Goal: Information Seeking & Learning: Check status

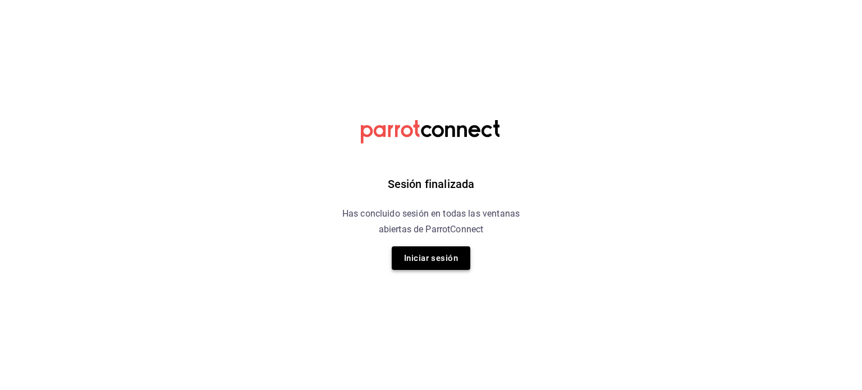
click at [440, 250] on button "Iniciar sesión" at bounding box center [430, 258] width 79 height 24
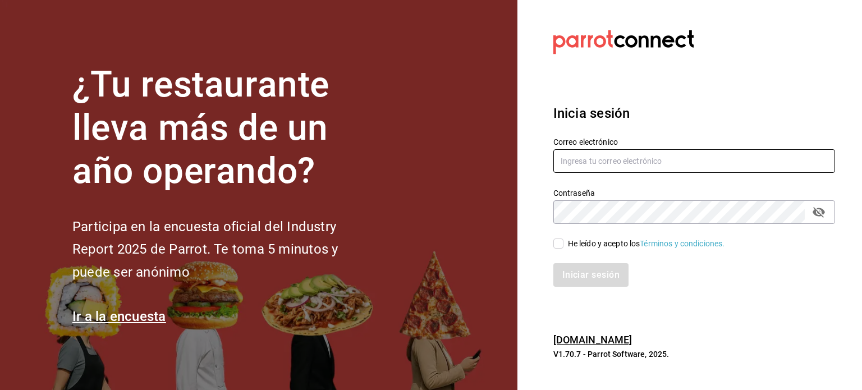
type input "gerencia@temakitacuu.com.mx"
click at [561, 244] on input "He leído y acepto los Términos y condiciones." at bounding box center [558, 243] width 10 height 10
checkbox input "true"
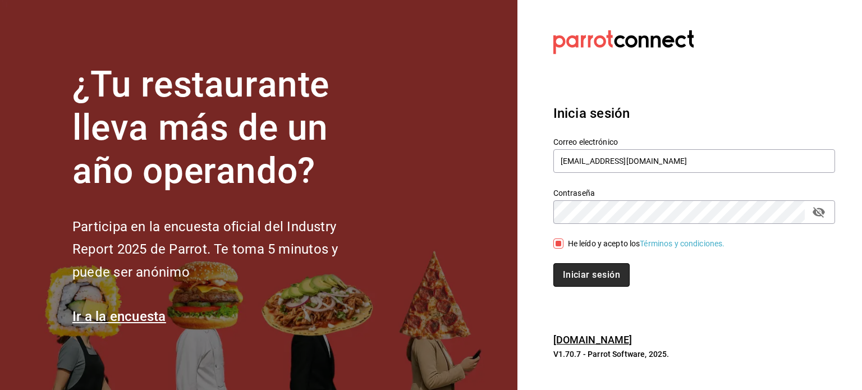
click at [584, 271] on button "Iniciar sesión" at bounding box center [591, 275] width 76 height 24
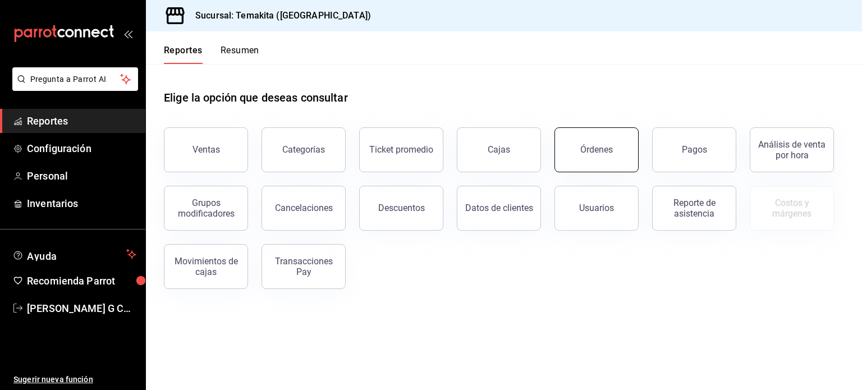
click at [604, 141] on button "Órdenes" at bounding box center [596, 149] width 84 height 45
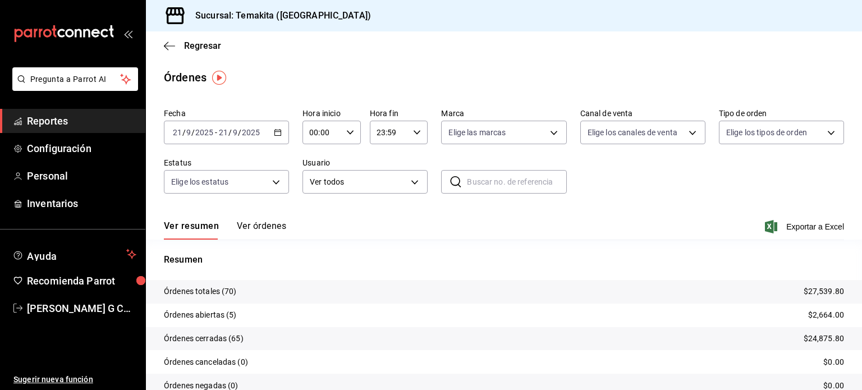
click at [277, 132] on \(Stroke\) "button" at bounding box center [278, 131] width 6 height 1
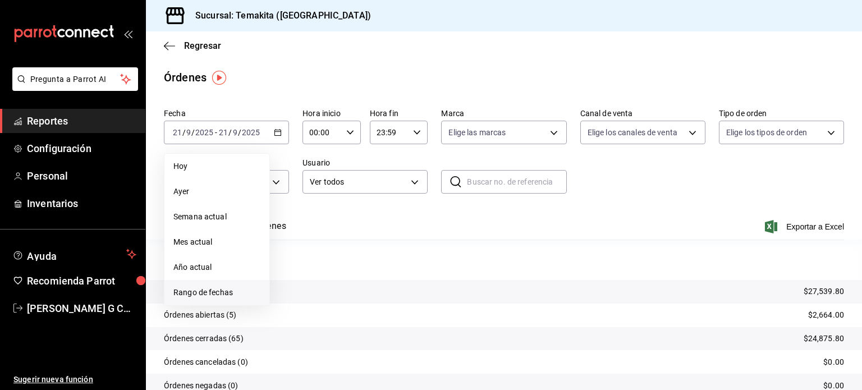
click at [219, 292] on span "Rango de fechas" at bounding box center [216, 293] width 87 height 12
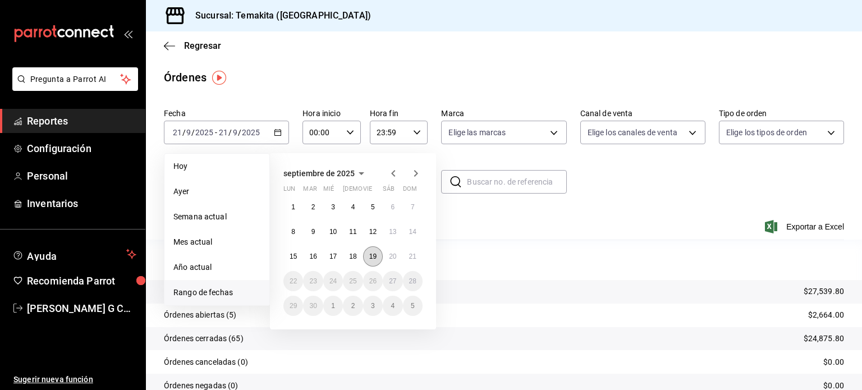
click at [369, 255] on abbr "19" at bounding box center [372, 256] width 7 height 8
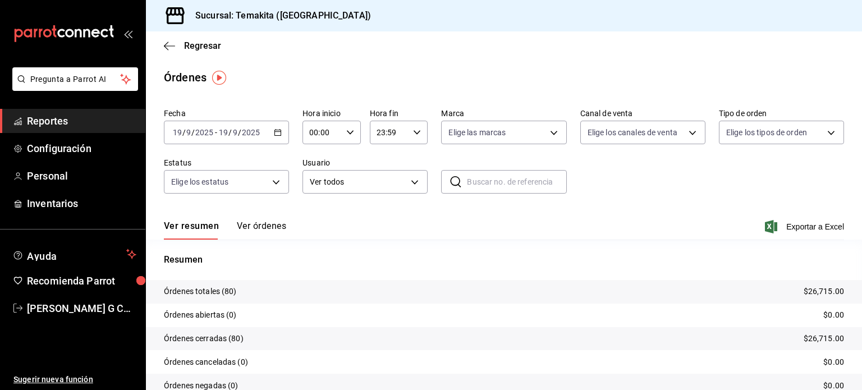
click at [274, 226] on button "Ver órdenes" at bounding box center [261, 229] width 49 height 19
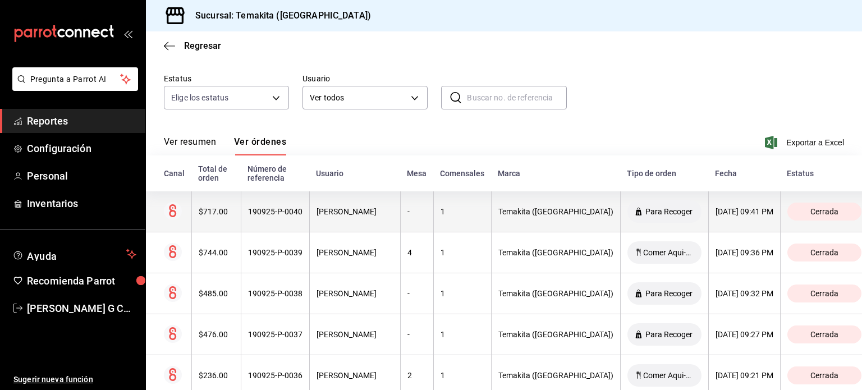
scroll to position [99, 0]
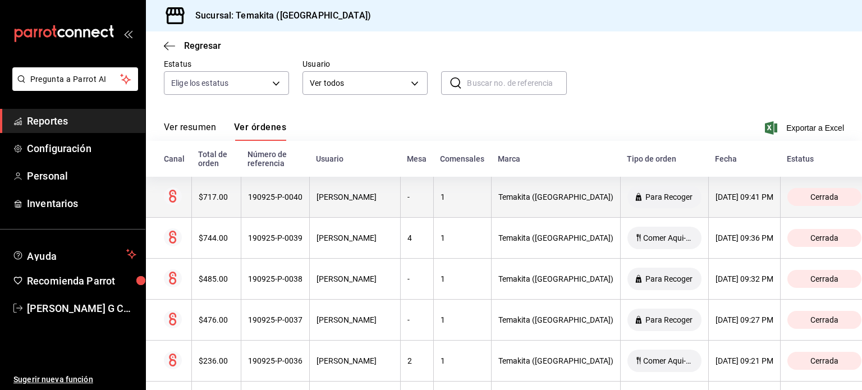
click at [274, 202] on th "190925-P-0040" at bounding box center [275, 197] width 68 height 41
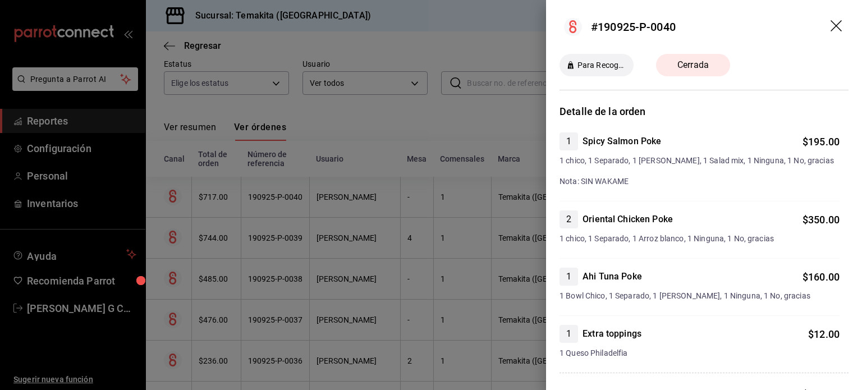
click at [278, 237] on div at bounding box center [431, 195] width 862 height 390
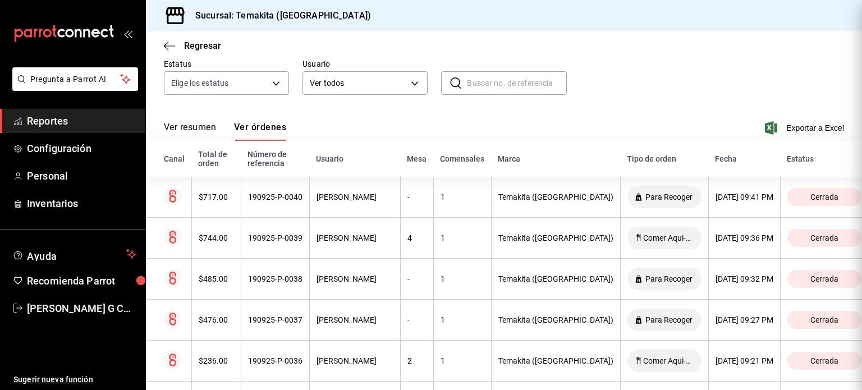
click at [278, 237] on div at bounding box center [431, 195] width 862 height 390
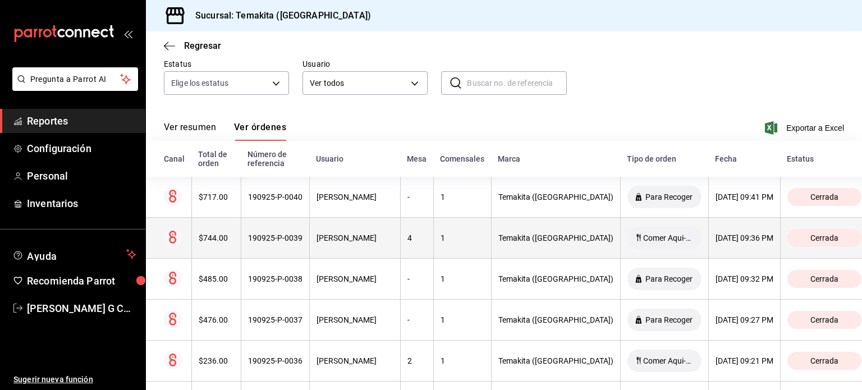
click at [278, 237] on div "190925-P-0039" at bounding box center [275, 237] width 54 height 9
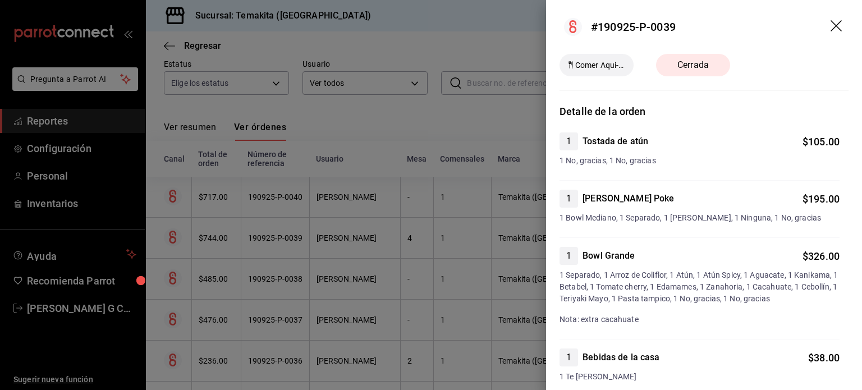
click at [278, 280] on div at bounding box center [431, 195] width 862 height 390
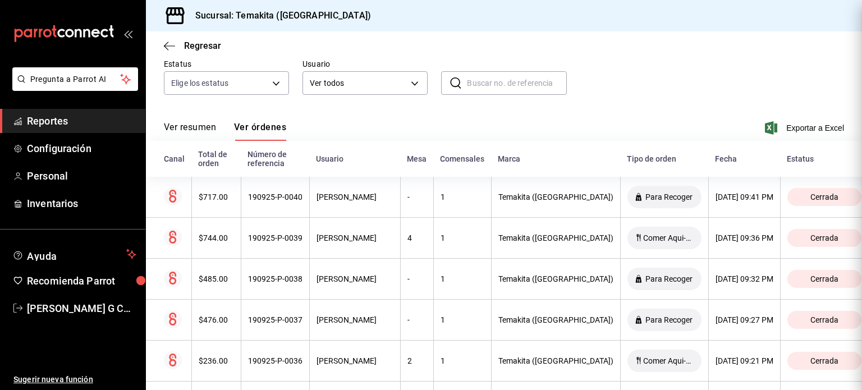
click at [278, 280] on div at bounding box center [431, 195] width 862 height 390
click at [278, 280] on div "190925-P-0038" at bounding box center [275, 278] width 54 height 9
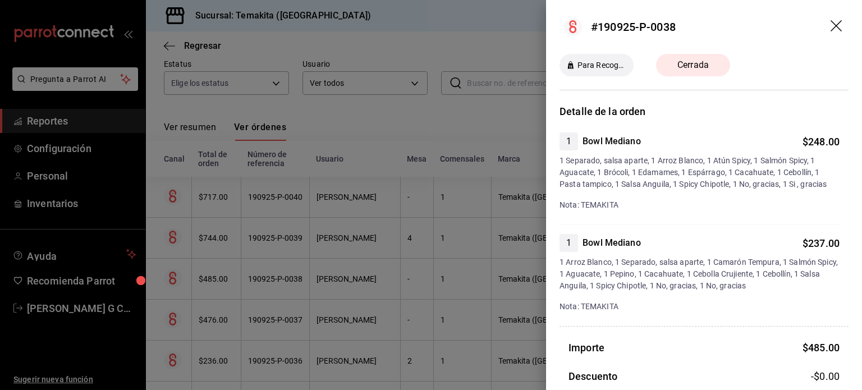
click at [282, 314] on div at bounding box center [431, 195] width 862 height 390
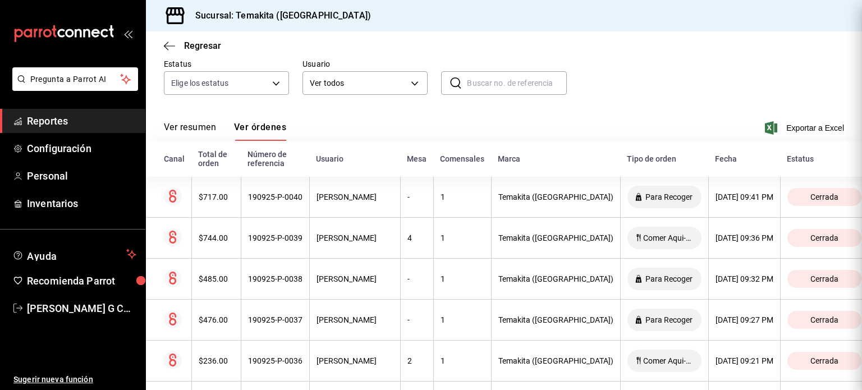
click at [282, 314] on div at bounding box center [431, 195] width 862 height 390
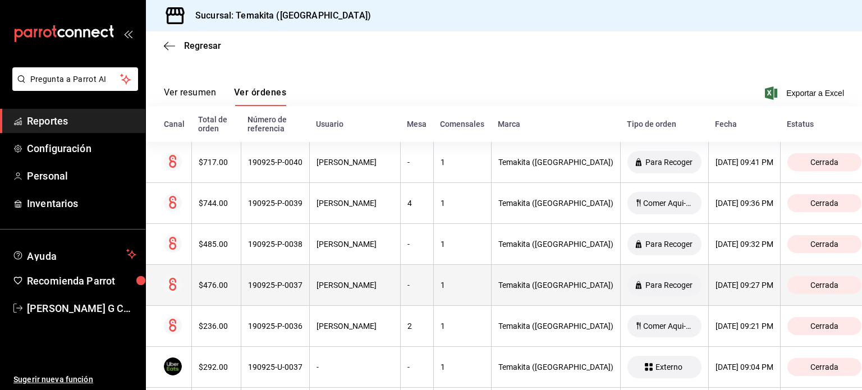
scroll to position [137, 0]
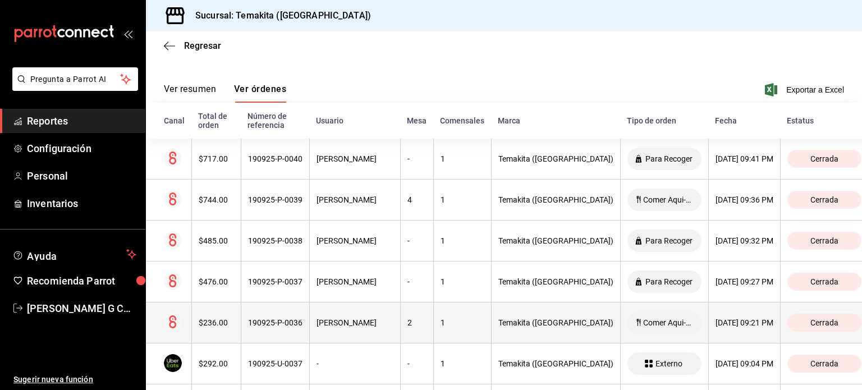
click at [278, 327] on div "190925-P-0036" at bounding box center [275, 322] width 54 height 9
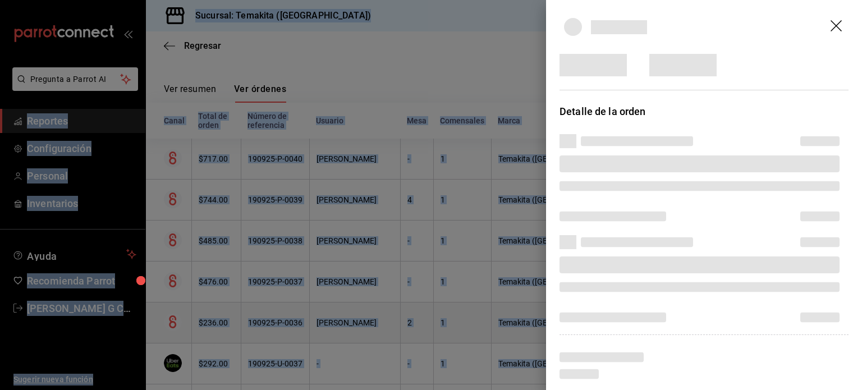
click at [278, 327] on div at bounding box center [431, 195] width 862 height 390
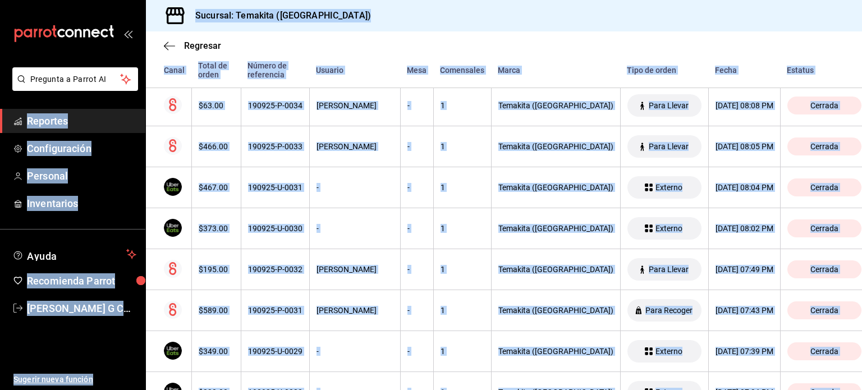
scroll to position [703, 0]
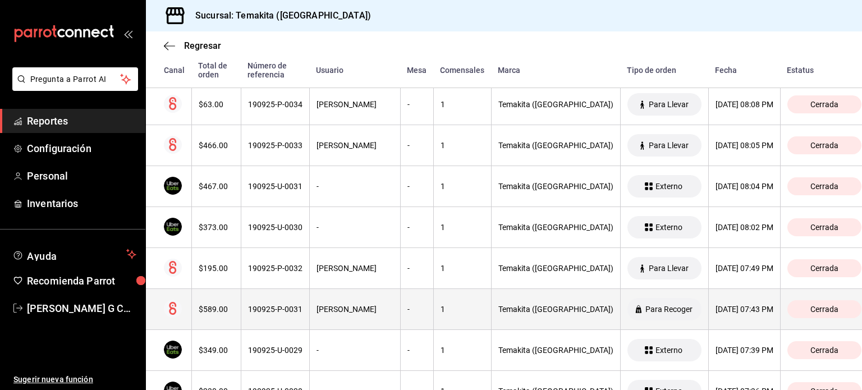
click at [279, 307] on div "190925-P-0031" at bounding box center [275, 309] width 54 height 9
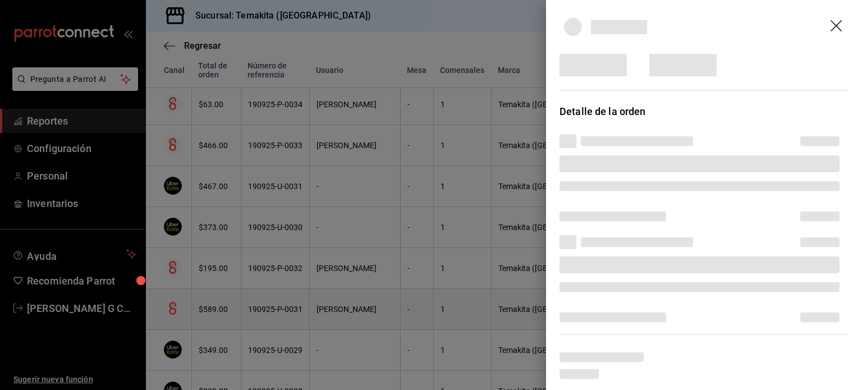
click at [279, 307] on div at bounding box center [431, 195] width 862 height 390
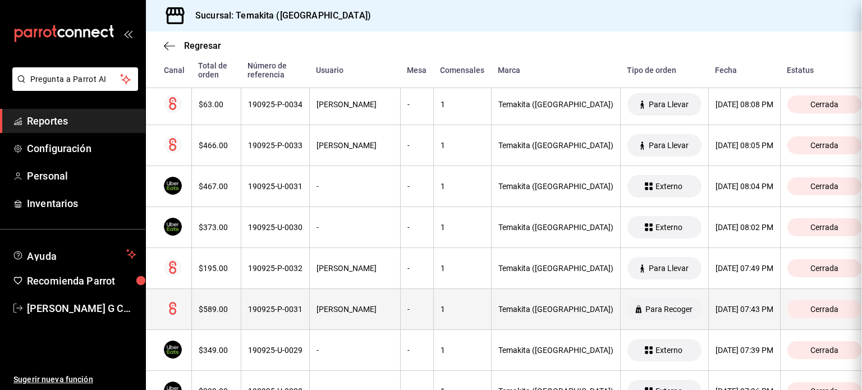
click at [279, 307] on div at bounding box center [431, 195] width 862 height 390
click at [279, 307] on div "190925-P-0031" at bounding box center [275, 309] width 54 height 9
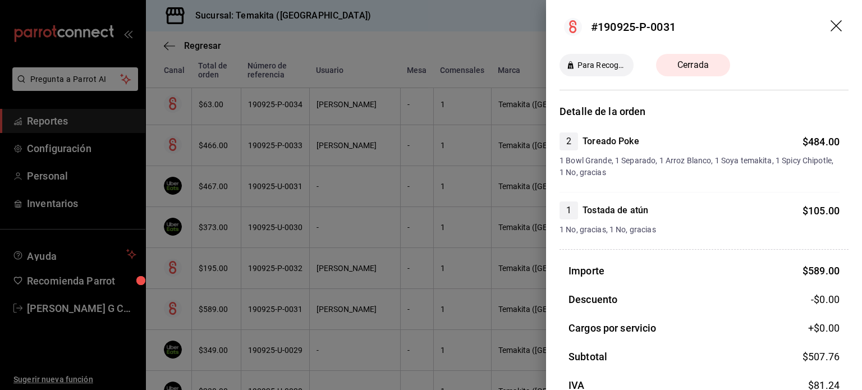
click at [279, 307] on div at bounding box center [431, 195] width 862 height 390
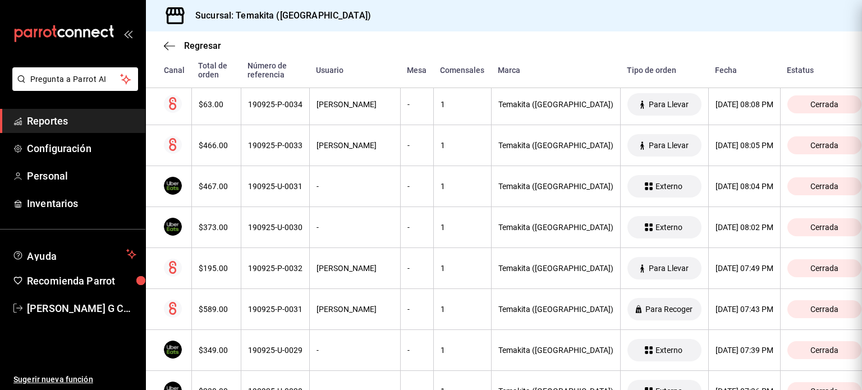
click at [279, 307] on div at bounding box center [431, 195] width 862 height 390
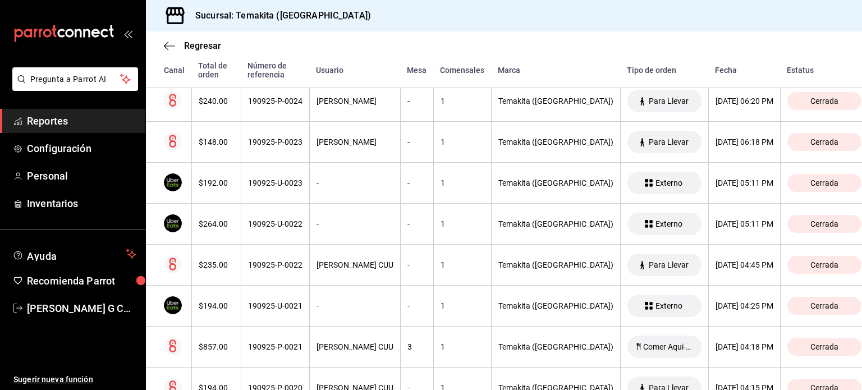
scroll to position [1544, 0]
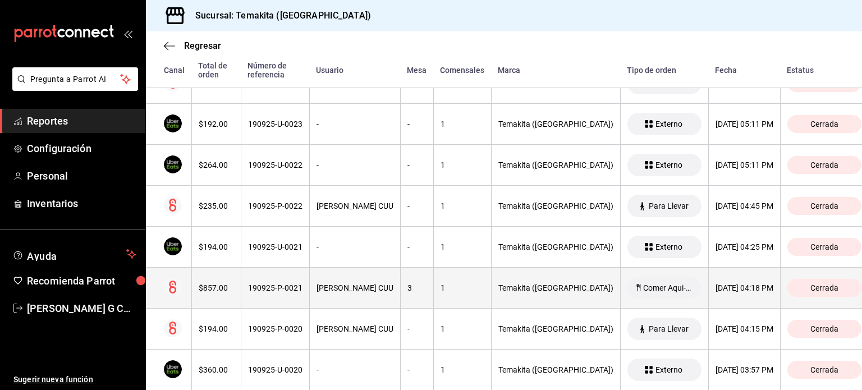
click at [289, 278] on th "190925-P-0021" at bounding box center [275, 288] width 68 height 41
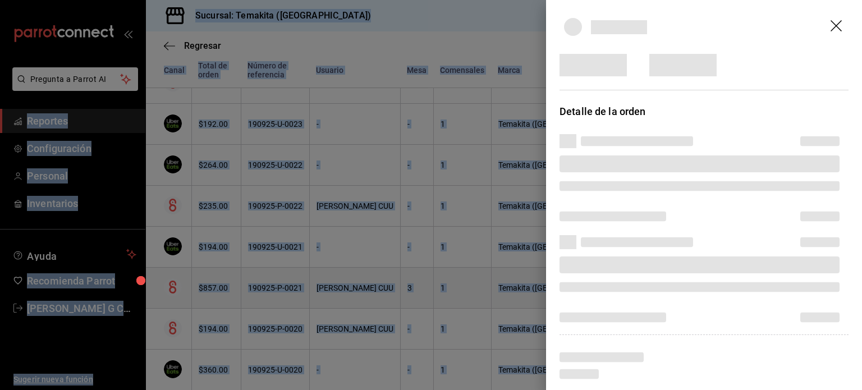
click at [289, 278] on div at bounding box center [431, 195] width 862 height 390
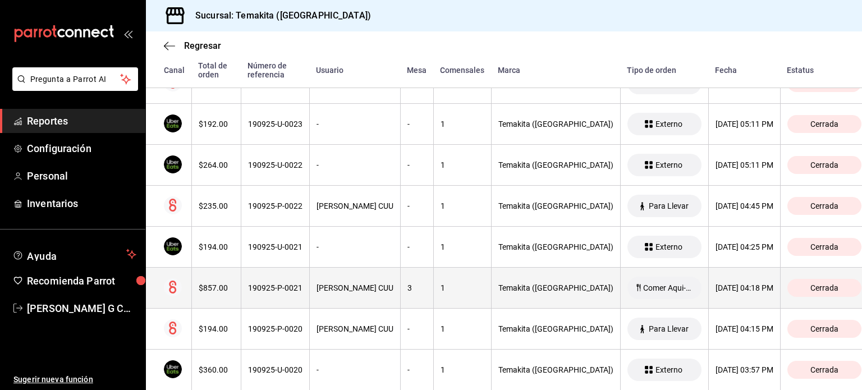
click at [289, 278] on th "190925-P-0021" at bounding box center [275, 288] width 68 height 41
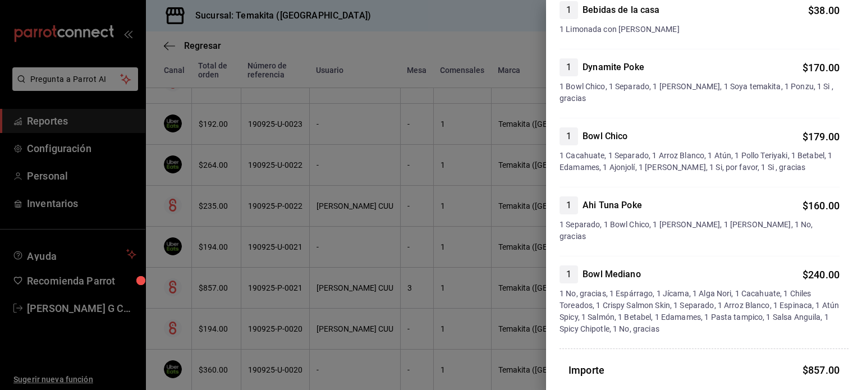
scroll to position [303, 0]
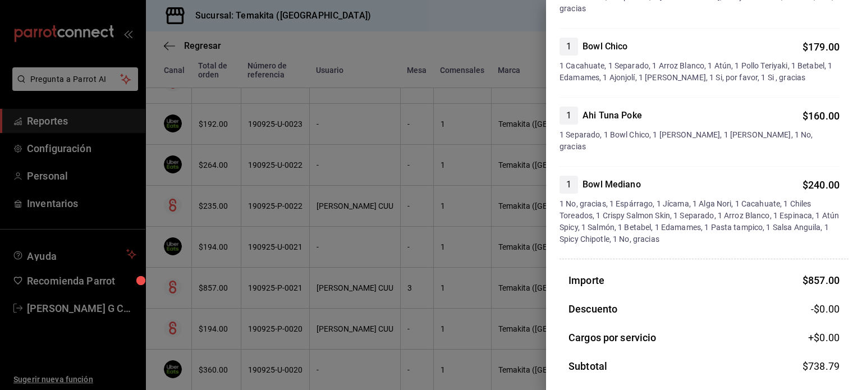
click at [269, 338] on div at bounding box center [431, 195] width 862 height 390
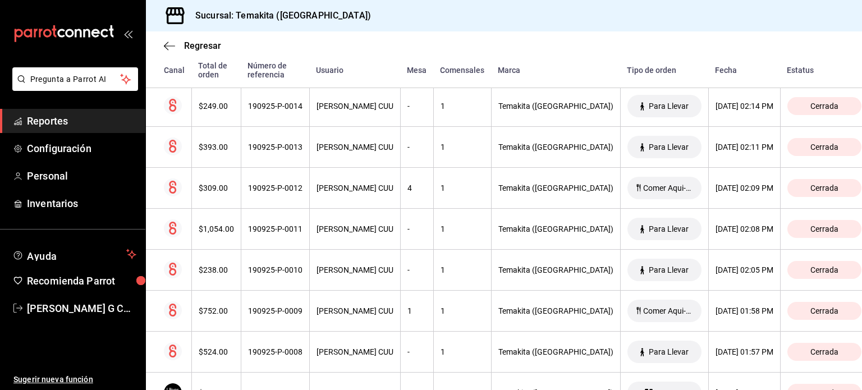
scroll to position [2381, 0]
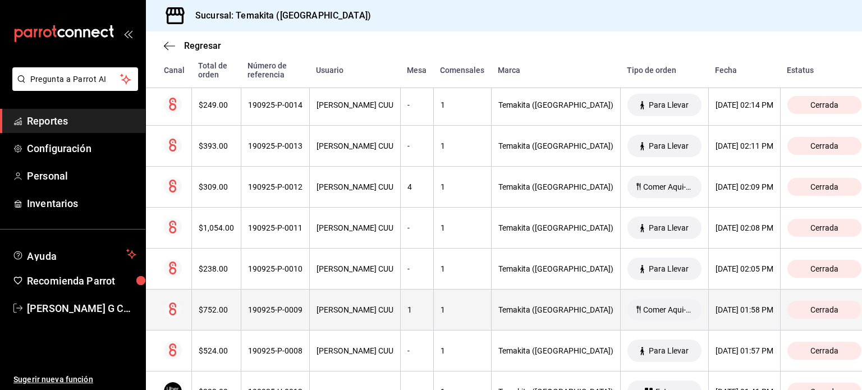
click at [279, 306] on div "190925-P-0009" at bounding box center [275, 309] width 54 height 9
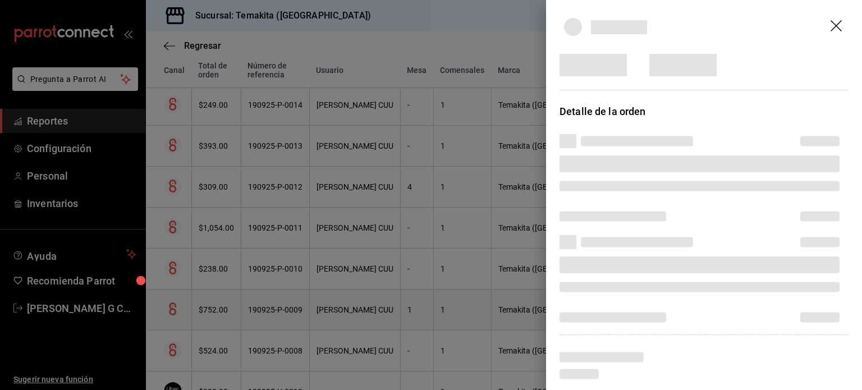
click at [279, 306] on div at bounding box center [431, 195] width 862 height 390
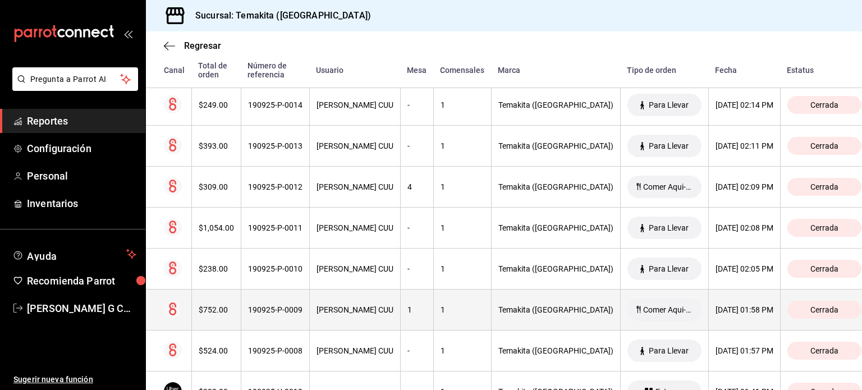
click at [279, 306] on div "190925-P-0009" at bounding box center [275, 309] width 54 height 9
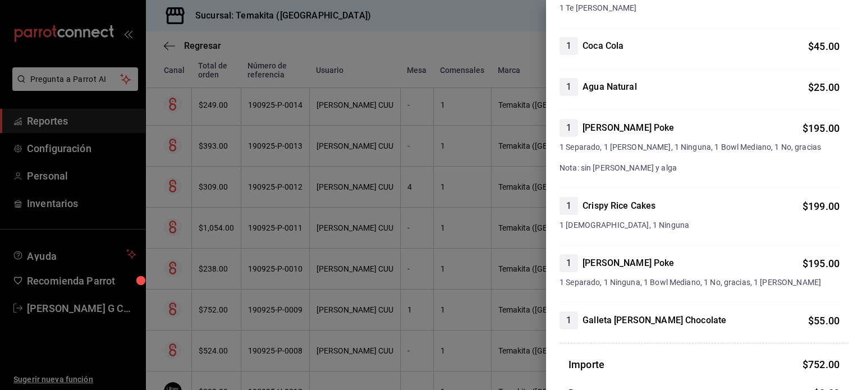
scroll to position [154, 0]
click at [265, 337] on div at bounding box center [431, 195] width 862 height 390
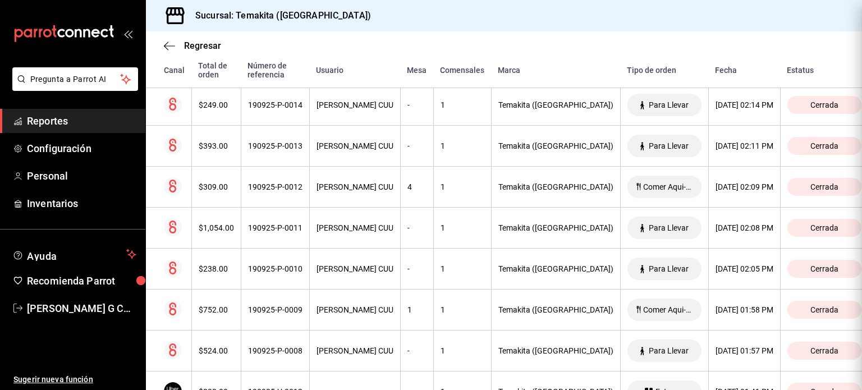
scroll to position [0, 0]
click at [265, 337] on div at bounding box center [431, 195] width 862 height 390
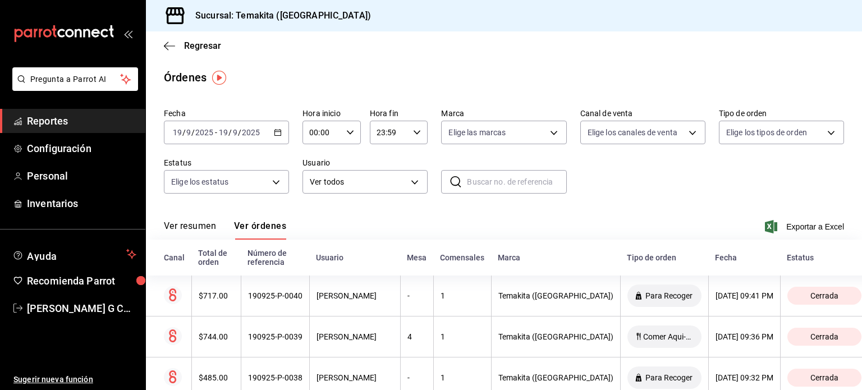
click at [276, 130] on icon "button" at bounding box center [278, 132] width 8 height 8
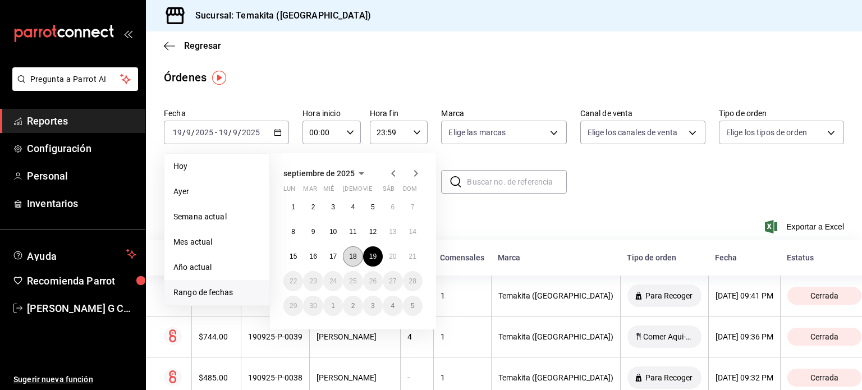
click at [350, 260] on button "18" at bounding box center [353, 256] width 20 height 20
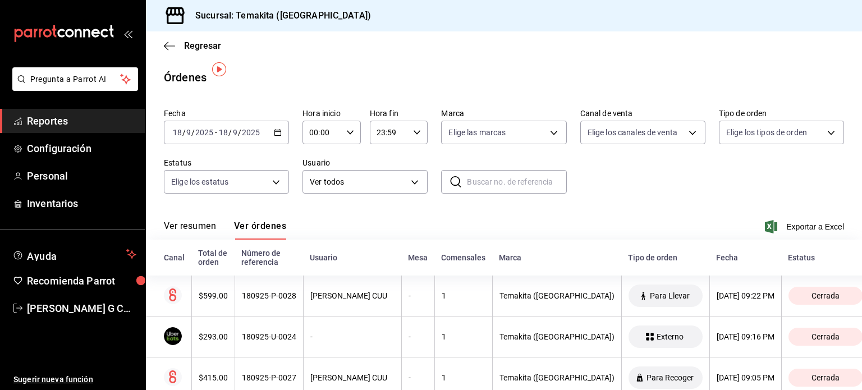
scroll to position [24, 0]
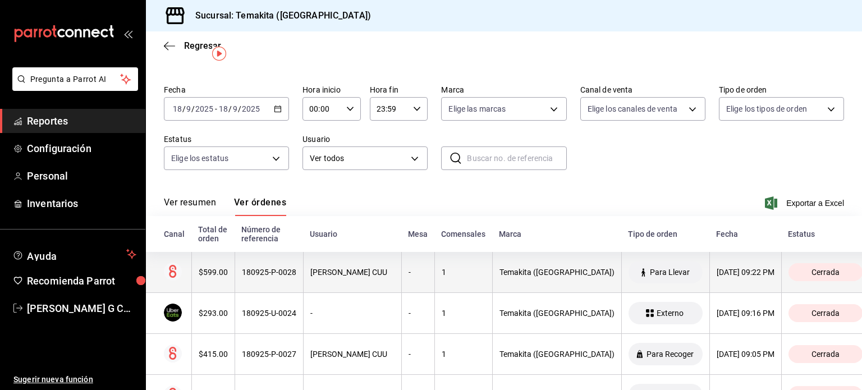
click at [251, 271] on div "180925-P-0028" at bounding box center [269, 272] width 54 height 9
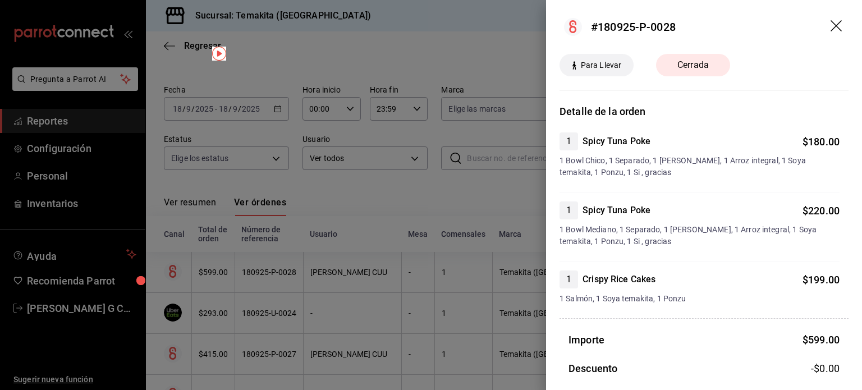
click at [260, 289] on div at bounding box center [431, 195] width 862 height 390
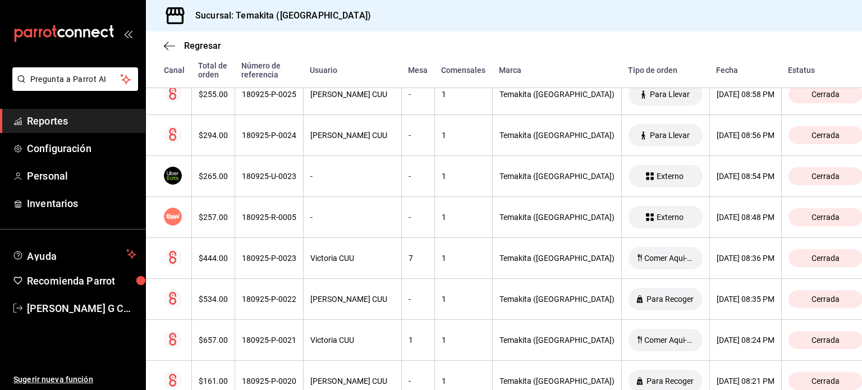
scroll to position [387, 0]
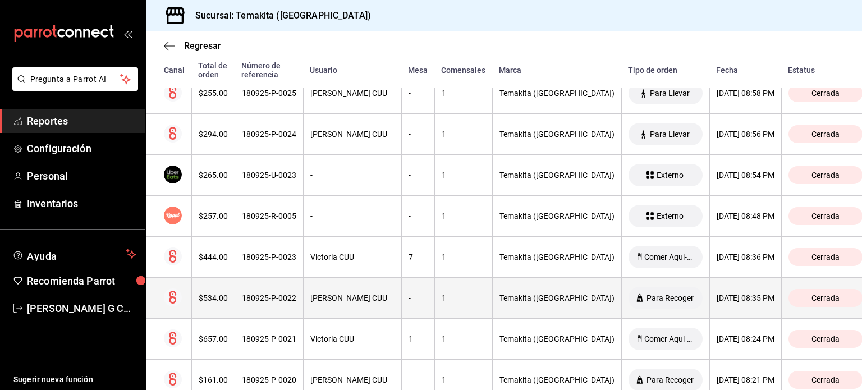
click at [278, 298] on div "180925-P-0022" at bounding box center [269, 297] width 54 height 9
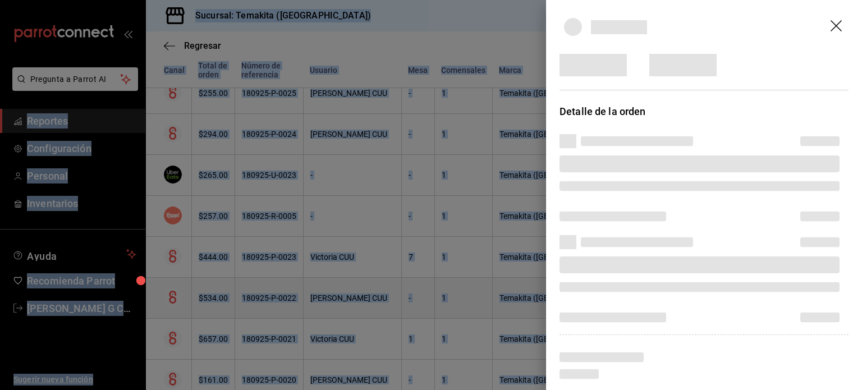
click at [278, 298] on div at bounding box center [431, 195] width 862 height 390
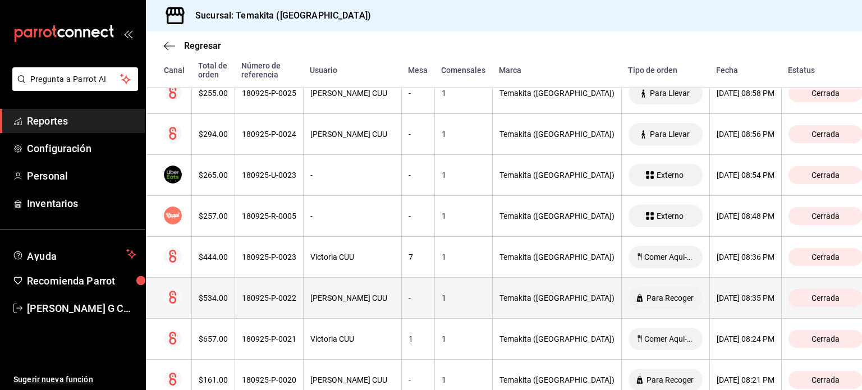
click at [278, 298] on div "180925-P-0022" at bounding box center [269, 297] width 54 height 9
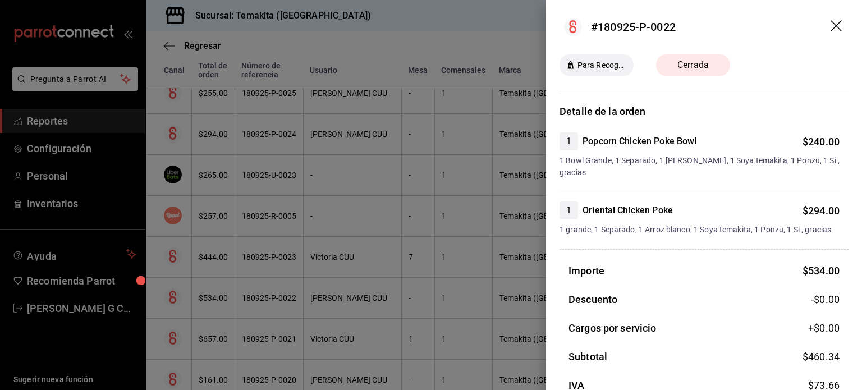
click at [278, 298] on div at bounding box center [431, 195] width 862 height 390
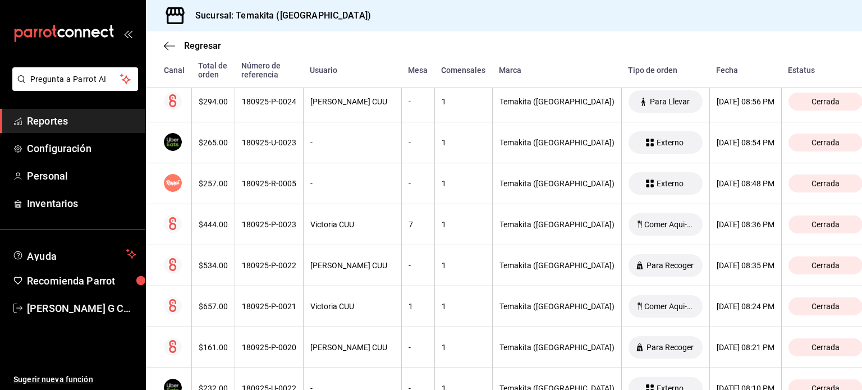
scroll to position [420, 0]
click at [278, 298] on th "180925-P-0021" at bounding box center [268, 306] width 68 height 41
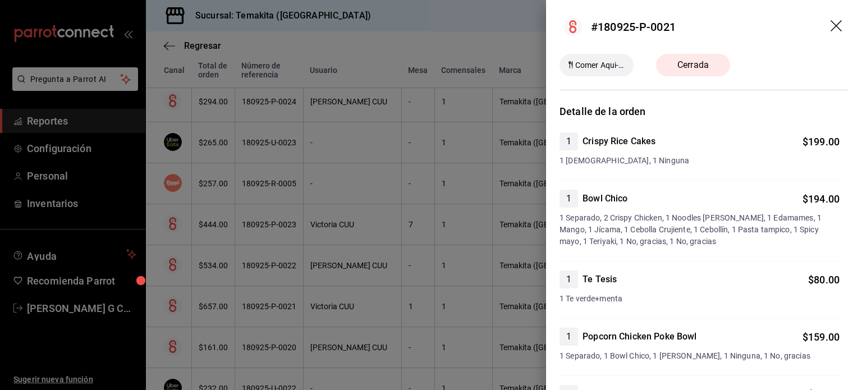
click at [278, 298] on div at bounding box center [431, 195] width 862 height 390
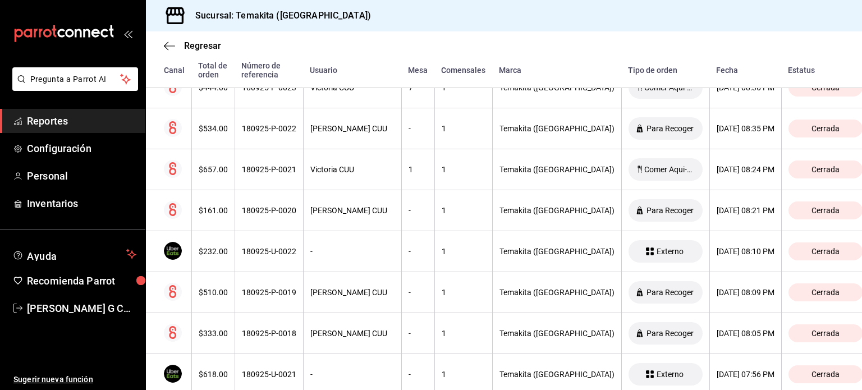
scroll to position [556, 0]
click at [278, 298] on th "180925-P-0019" at bounding box center [268, 292] width 68 height 41
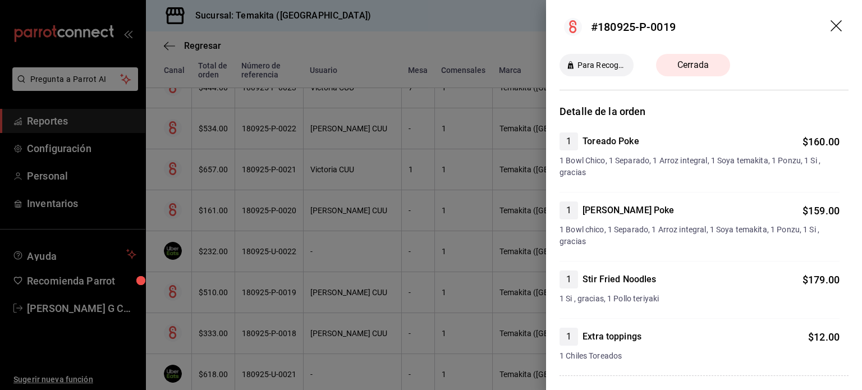
click at [278, 298] on div at bounding box center [431, 195] width 862 height 390
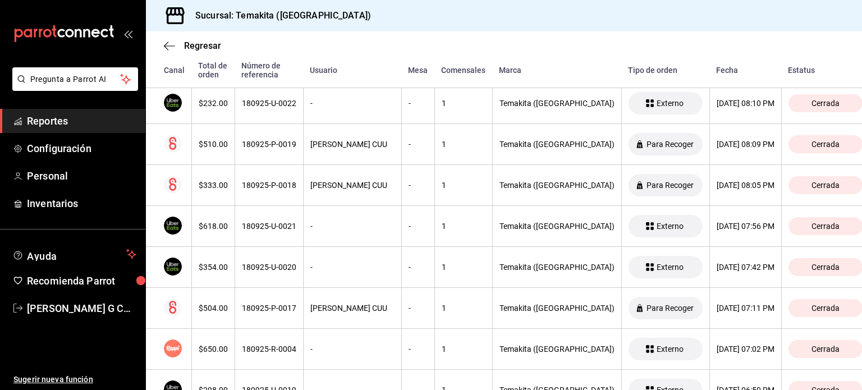
scroll to position [726, 0]
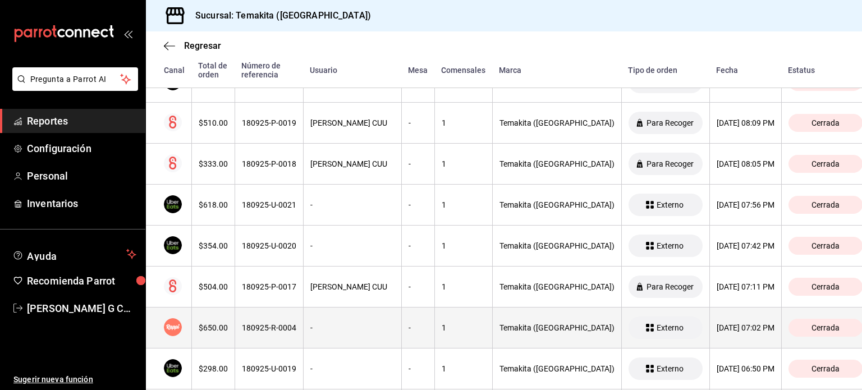
click at [279, 314] on th "180925-R-0004" at bounding box center [268, 327] width 68 height 41
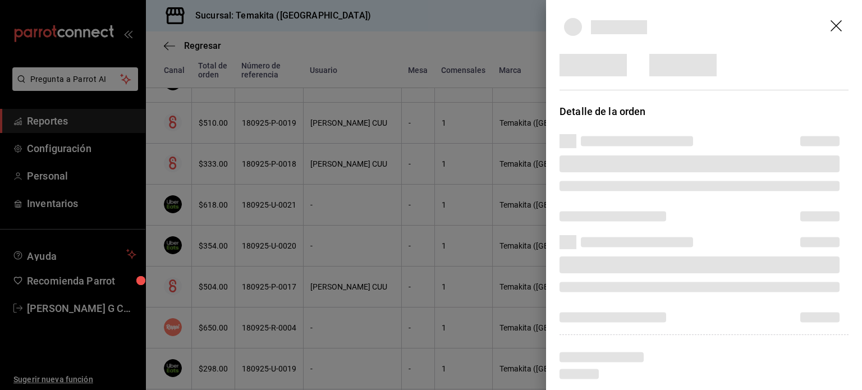
click at [279, 314] on div at bounding box center [431, 195] width 862 height 390
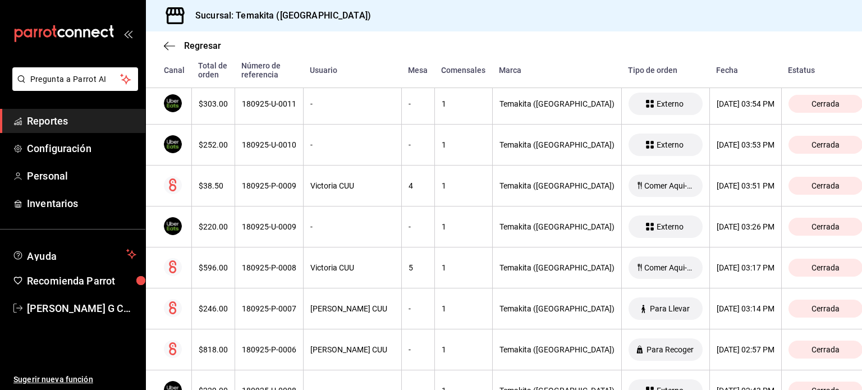
scroll to position [1687, 0]
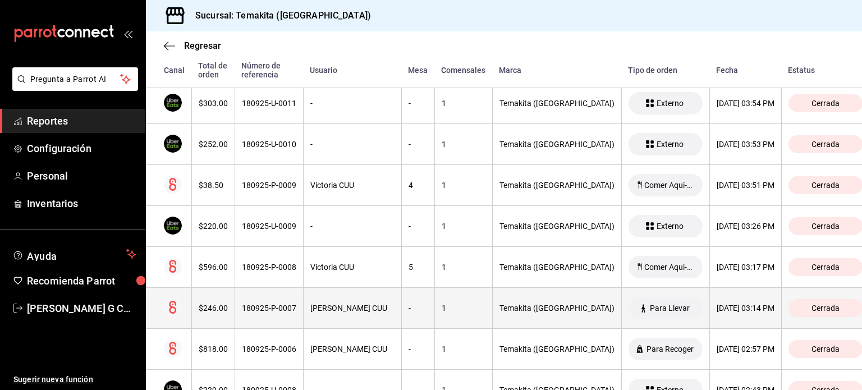
click at [274, 303] on div "180925-P-0007" at bounding box center [269, 307] width 54 height 9
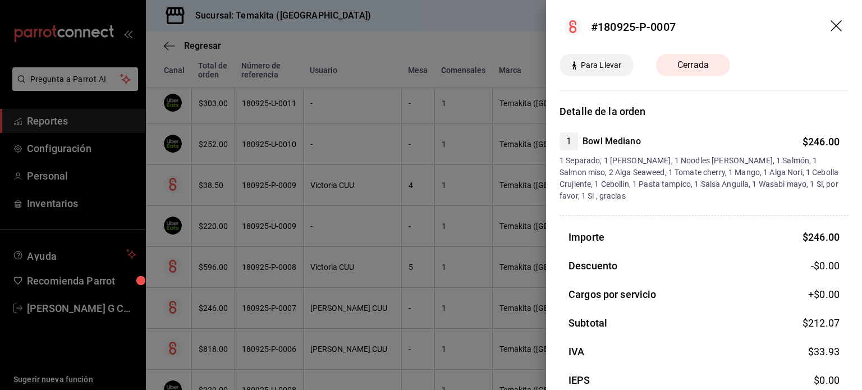
click at [274, 303] on div at bounding box center [431, 195] width 862 height 390
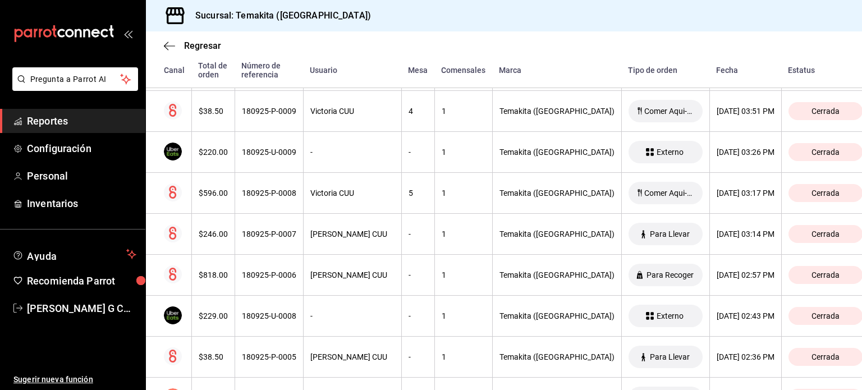
scroll to position [1763, 0]
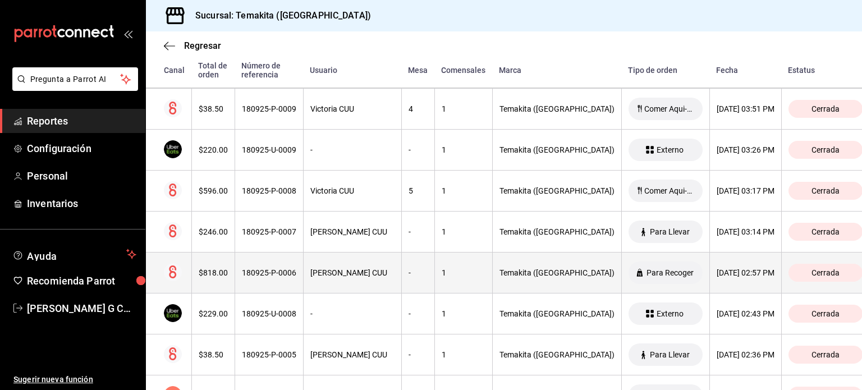
click at [274, 270] on div "180925-P-0006" at bounding box center [269, 272] width 54 height 9
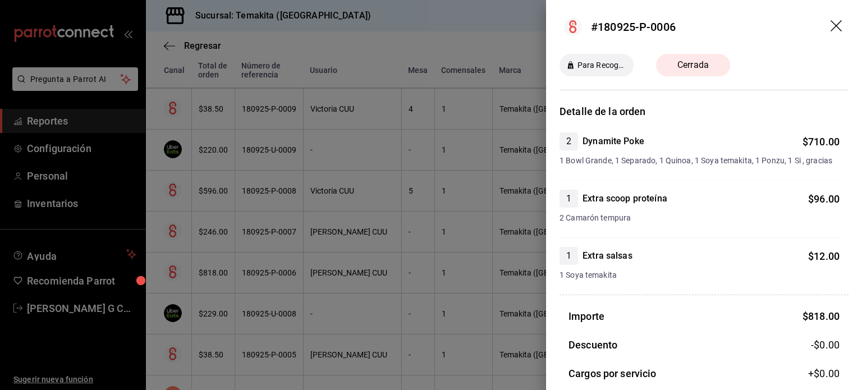
click at [274, 270] on div at bounding box center [431, 195] width 862 height 390
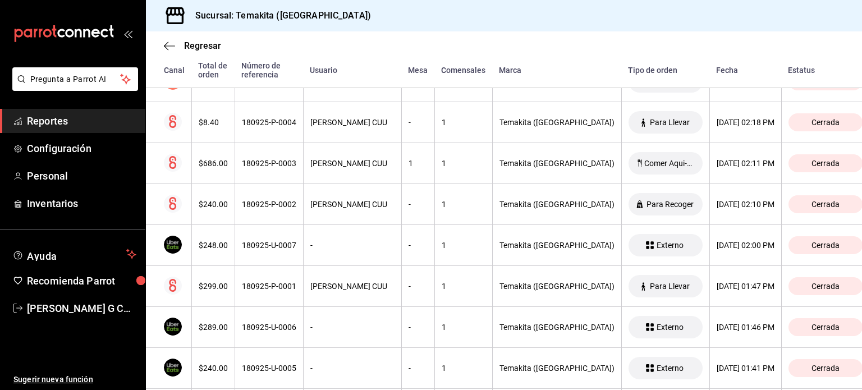
scroll to position [2079, 0]
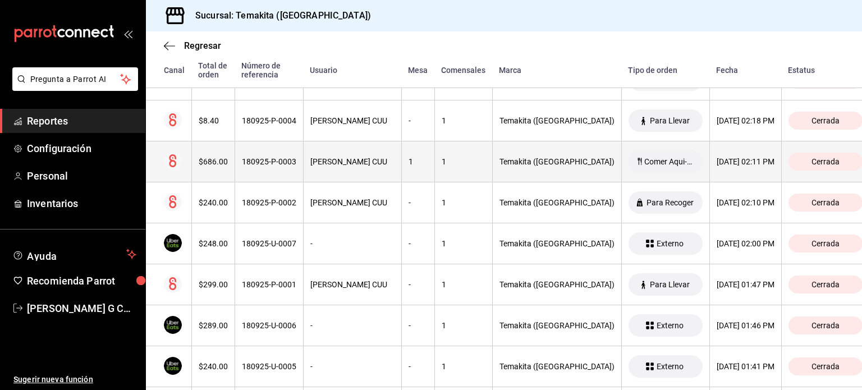
click at [283, 159] on div "180925-P-0003" at bounding box center [269, 161] width 54 height 9
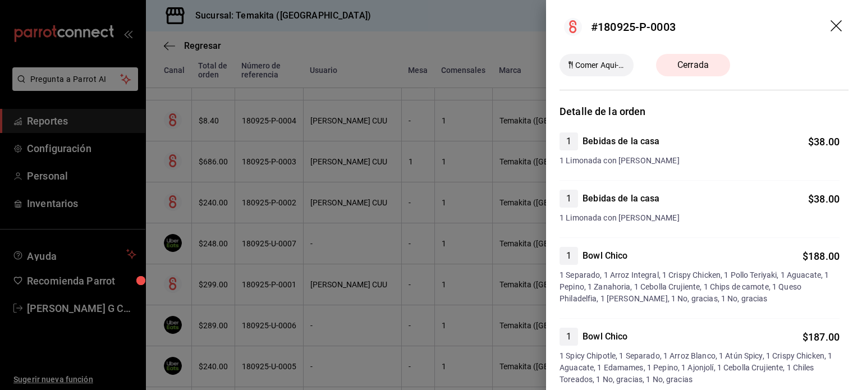
click at [276, 213] on div at bounding box center [431, 195] width 862 height 390
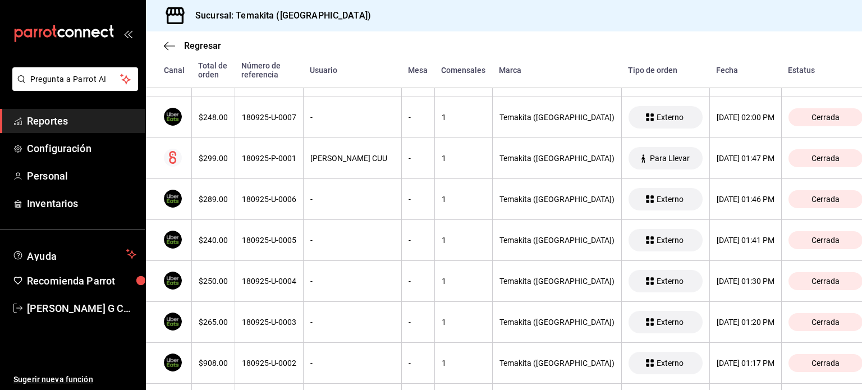
scroll to position [2257, 0]
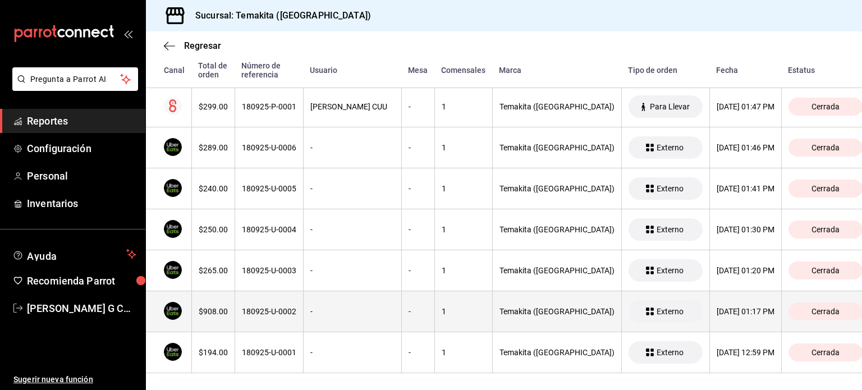
click at [270, 307] on div "180925-U-0002" at bounding box center [269, 311] width 54 height 9
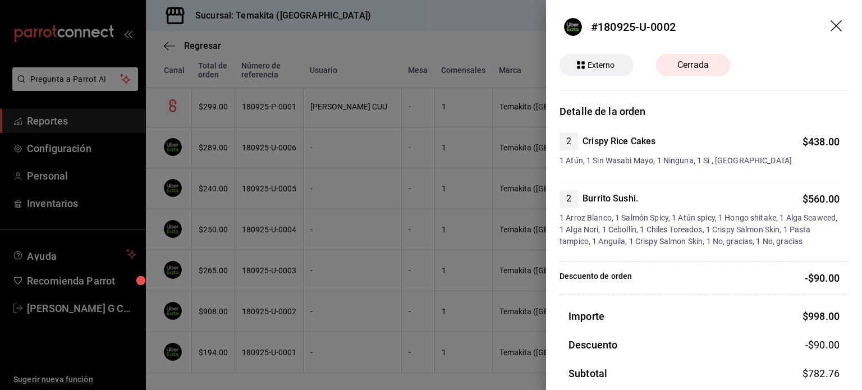
click at [287, 202] on div at bounding box center [431, 195] width 862 height 390
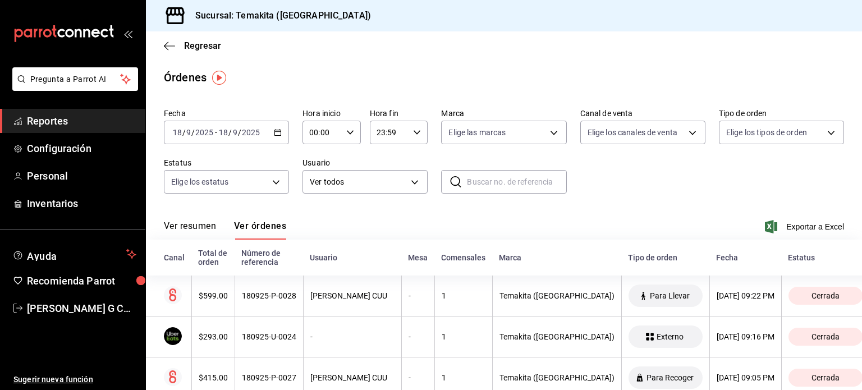
scroll to position [0, 0]
click at [628, 257] on div "Tipo de orden" at bounding box center [665, 257] width 75 height 9
click at [682, 130] on body "Pregunta a Parrot AI Reportes Configuración Personal Inventarios Ayuda Recomien…" at bounding box center [431, 195] width 862 height 390
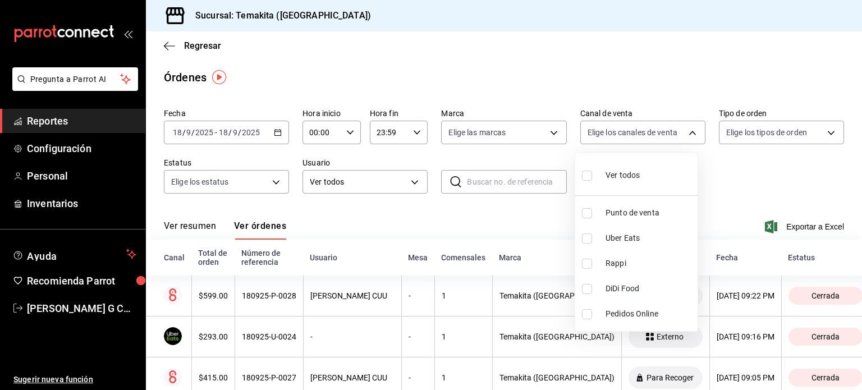
click at [586, 211] on input "checkbox" at bounding box center [587, 213] width 10 height 10
checkbox input "true"
type input "PARROT"
click at [352, 228] on div at bounding box center [431, 195] width 862 height 390
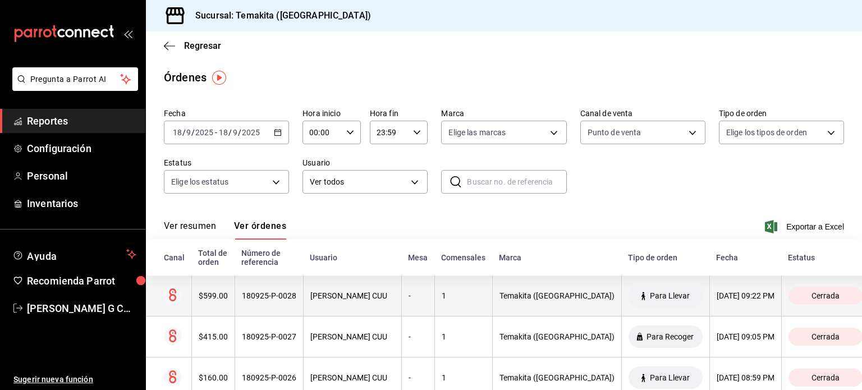
click at [269, 291] on div "180925-P-0028" at bounding box center [269, 295] width 54 height 9
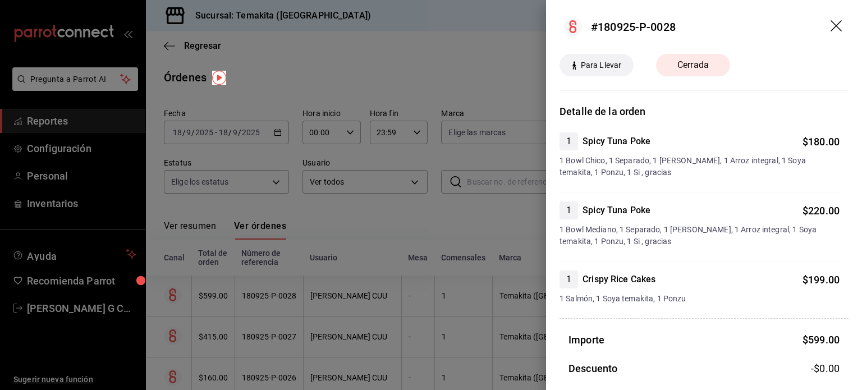
click at [280, 296] on div at bounding box center [431, 195] width 862 height 390
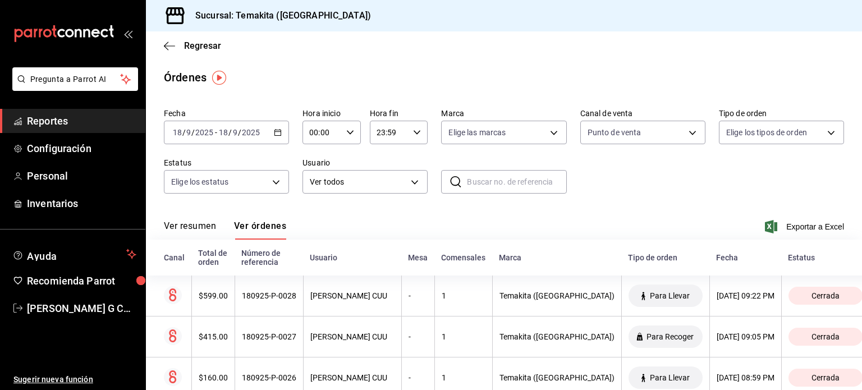
click at [275, 132] on \(Stroke\) "button" at bounding box center [278, 131] width 6 height 1
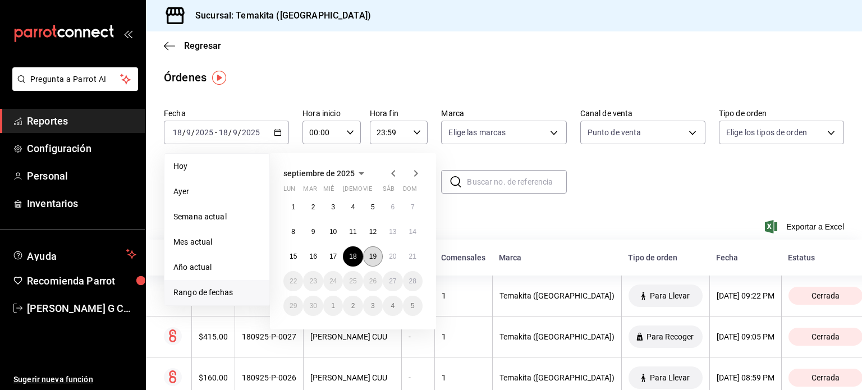
click at [374, 254] on abbr "19" at bounding box center [372, 256] width 7 height 8
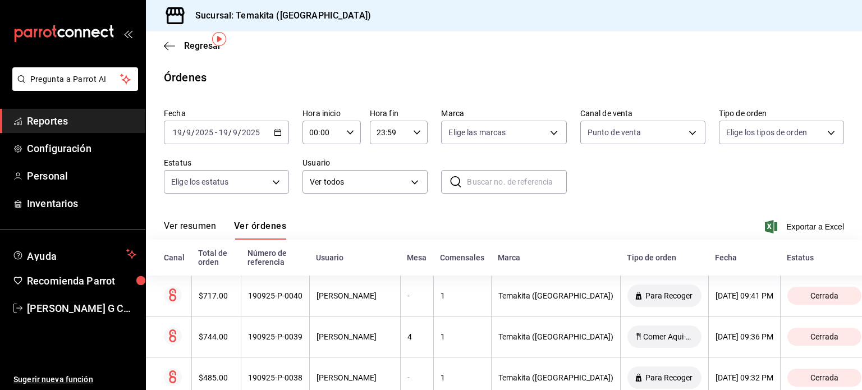
scroll to position [79, 0]
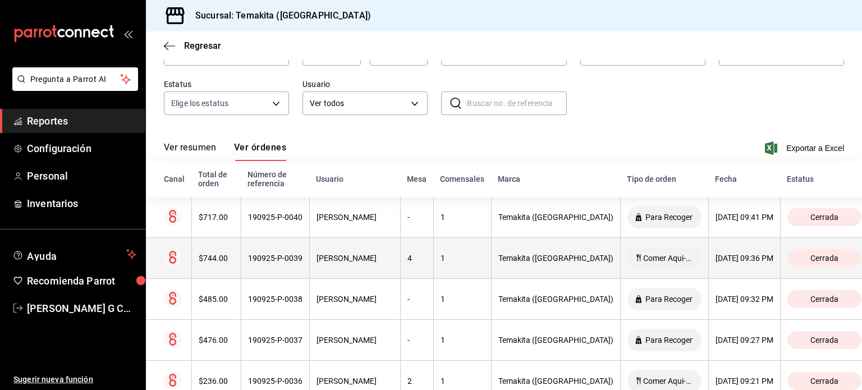
click at [222, 261] on div "$744.00" at bounding box center [216, 258] width 35 height 9
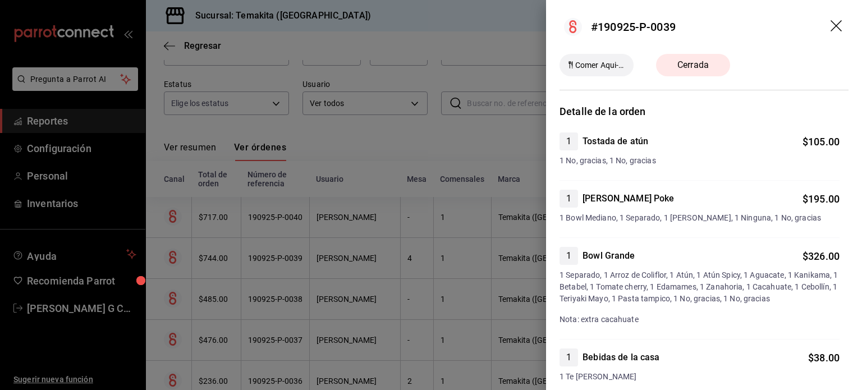
click at [222, 261] on div at bounding box center [431, 195] width 862 height 390
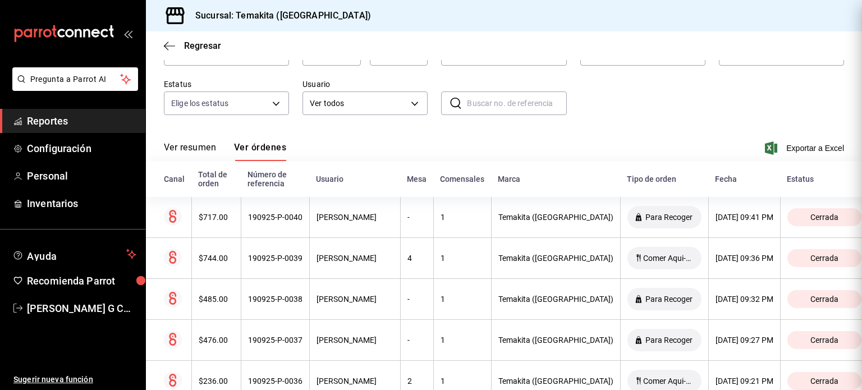
click at [222, 261] on div at bounding box center [431, 195] width 862 height 390
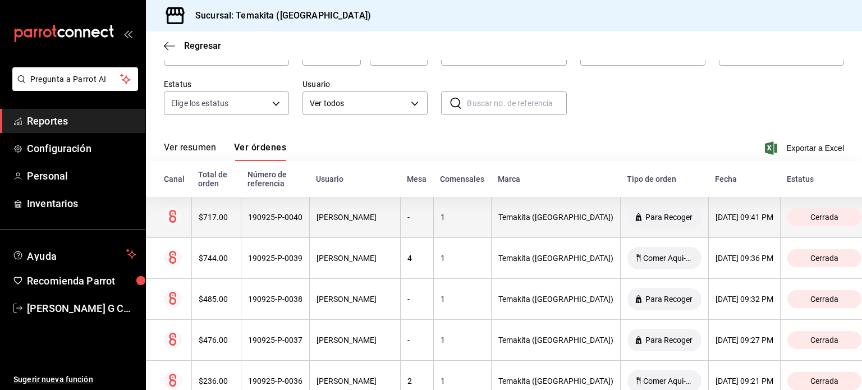
click at [215, 232] on th "$717.00" at bounding box center [215, 217] width 49 height 41
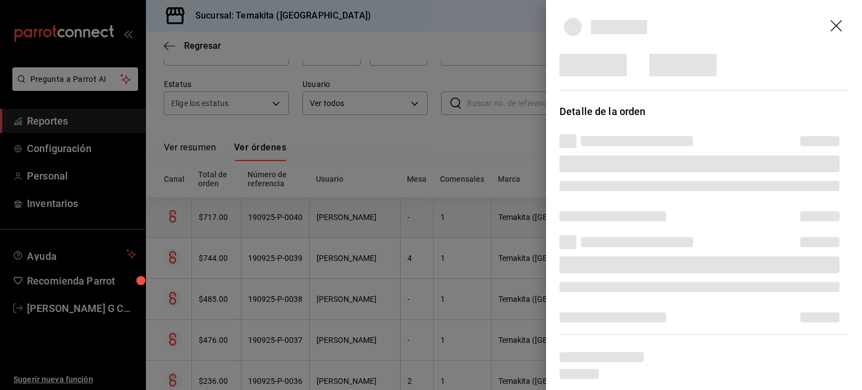
click at [215, 232] on div at bounding box center [431, 195] width 862 height 390
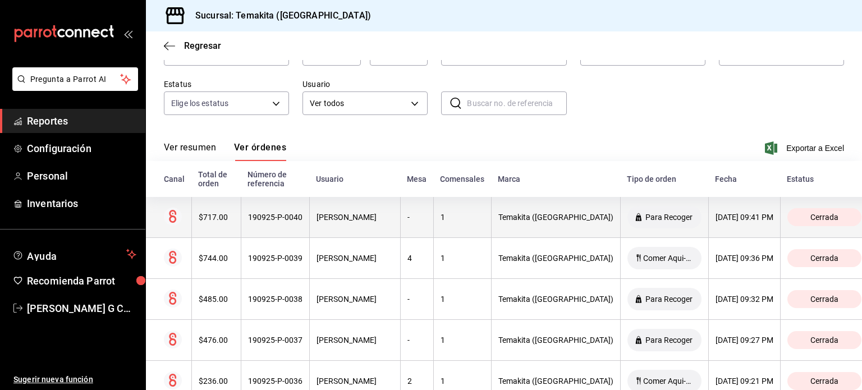
click at [215, 232] on th "$717.00" at bounding box center [215, 217] width 49 height 41
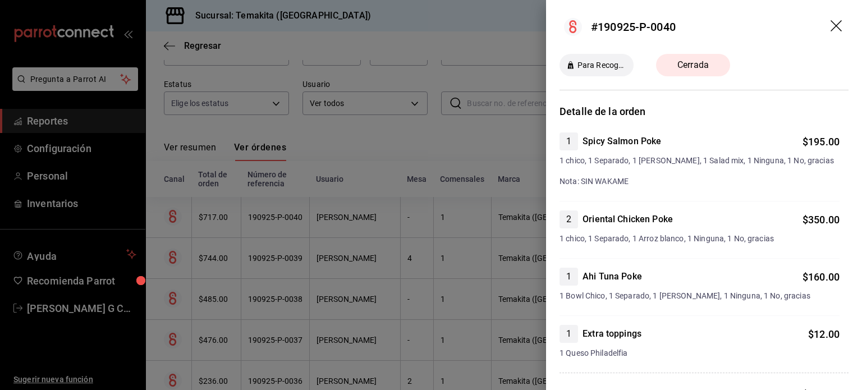
click at [215, 232] on div at bounding box center [431, 195] width 862 height 390
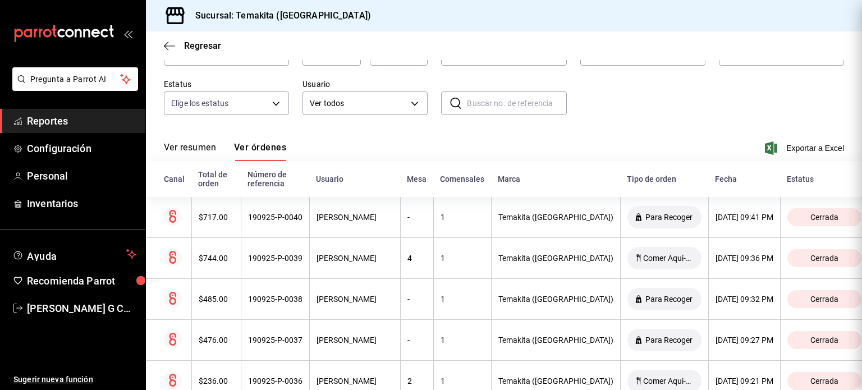
click at [215, 232] on div at bounding box center [431, 195] width 862 height 390
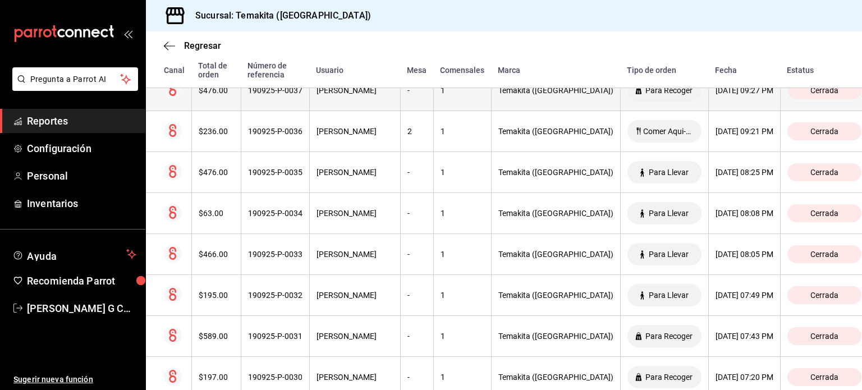
scroll to position [349, 0]
click at [215, 326] on th "$589.00" at bounding box center [215, 335] width 49 height 41
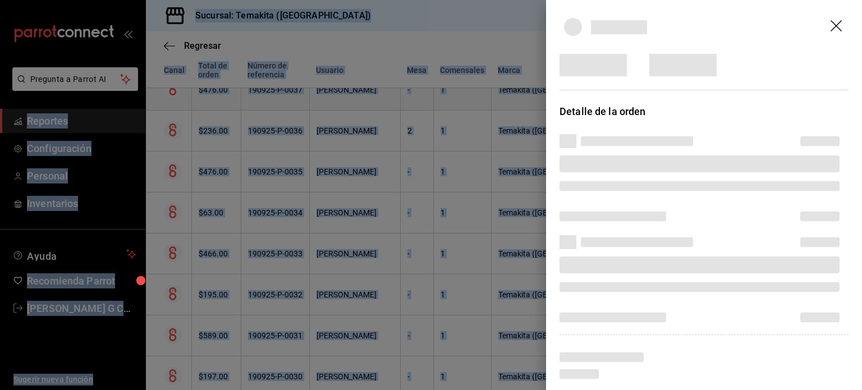
click at [215, 326] on div at bounding box center [431, 195] width 862 height 390
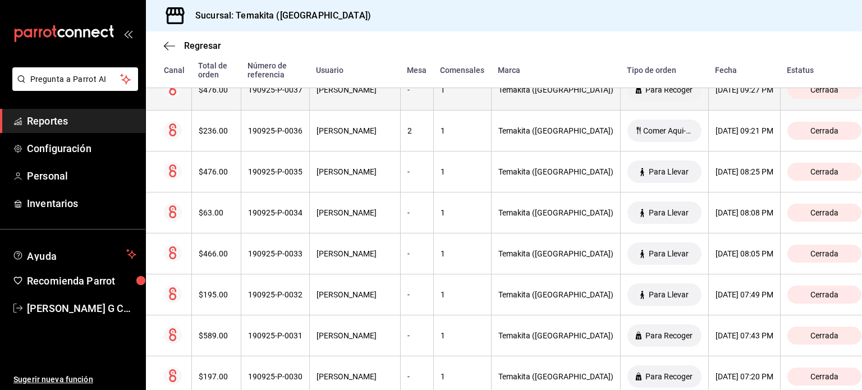
click at [215, 326] on th "$589.00" at bounding box center [215, 335] width 49 height 41
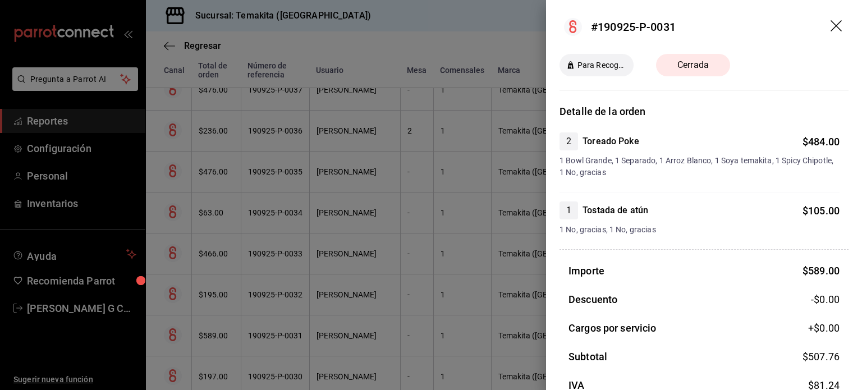
click at [215, 326] on div at bounding box center [431, 195] width 862 height 390
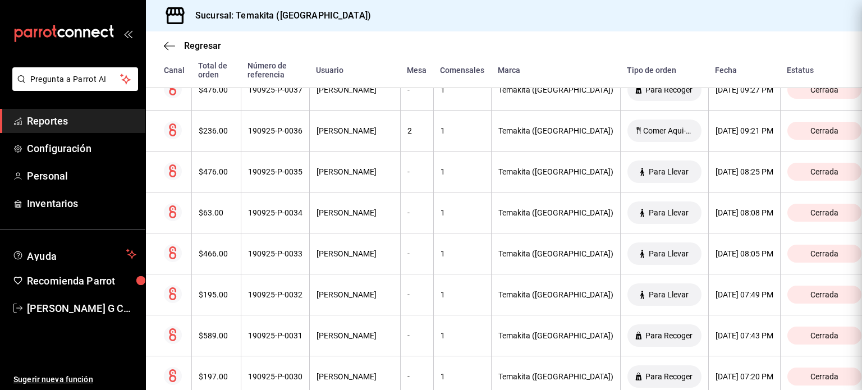
click at [215, 326] on div at bounding box center [431, 195] width 862 height 390
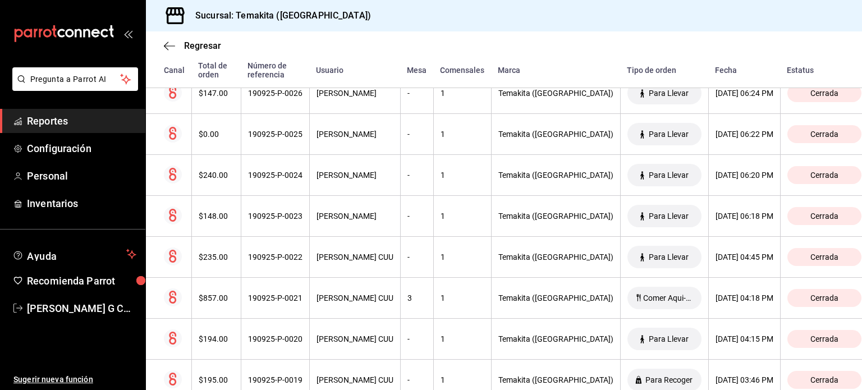
scroll to position [799, 0]
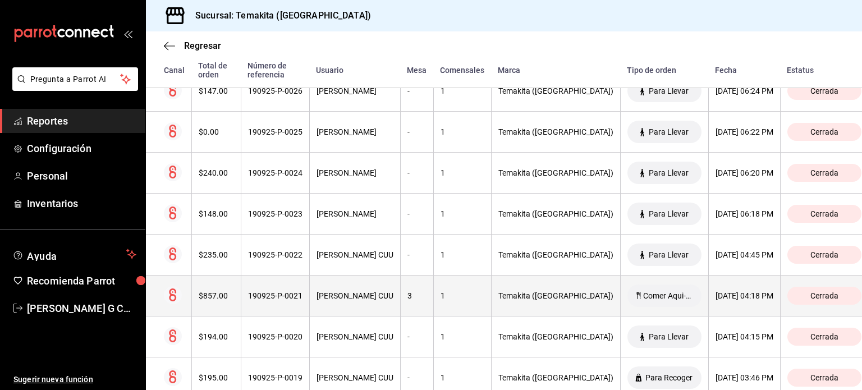
click at [227, 305] on th "$857.00" at bounding box center [215, 295] width 49 height 41
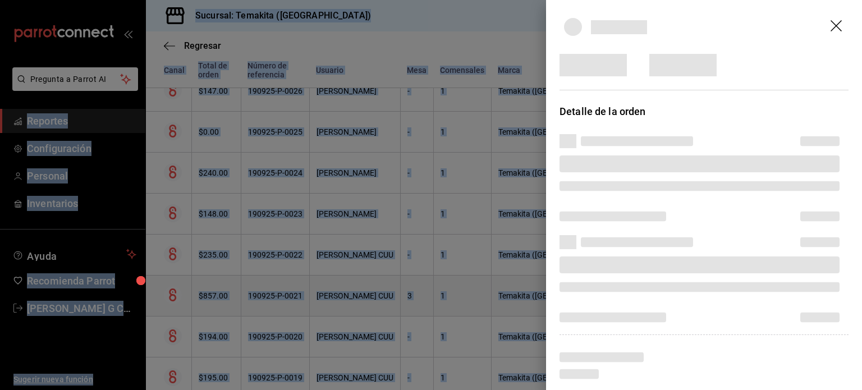
click at [227, 305] on div at bounding box center [431, 195] width 862 height 390
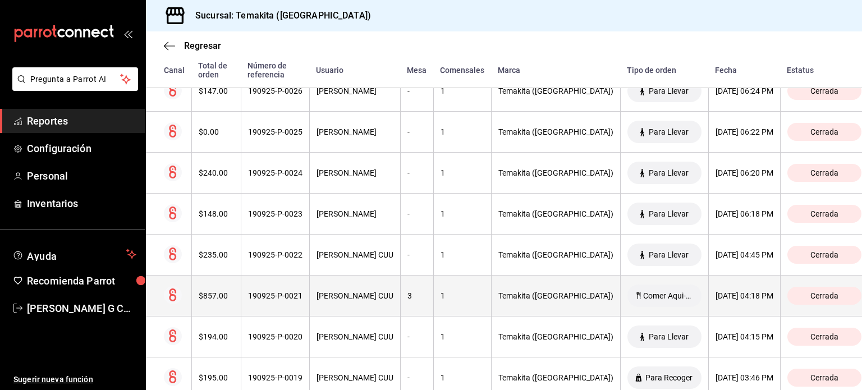
click at [227, 305] on th "$857.00" at bounding box center [215, 295] width 49 height 41
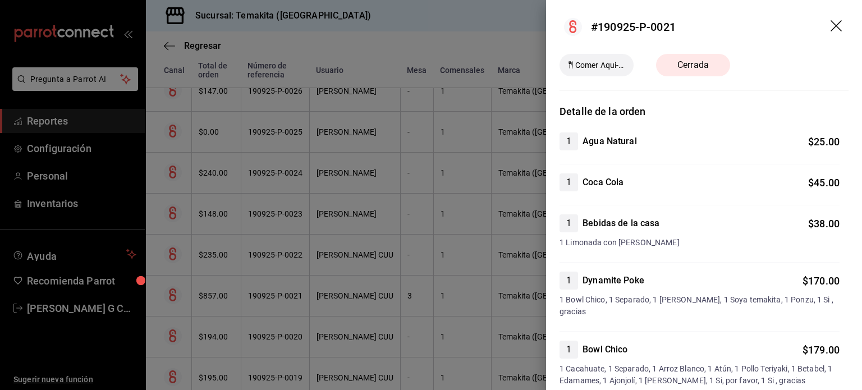
click at [227, 305] on div at bounding box center [431, 195] width 862 height 390
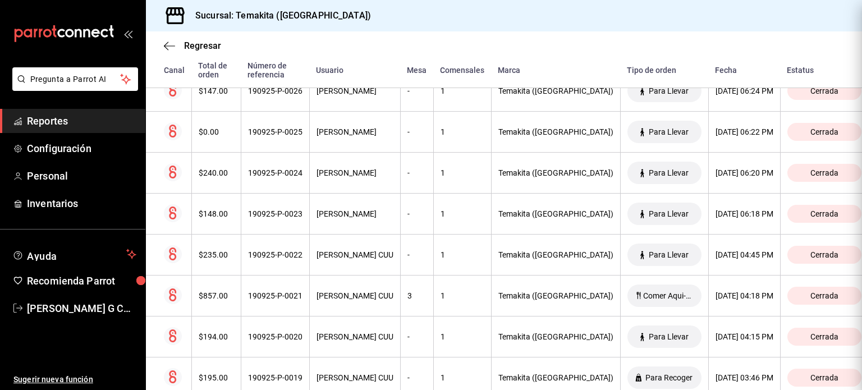
click at [227, 305] on div at bounding box center [431, 195] width 862 height 390
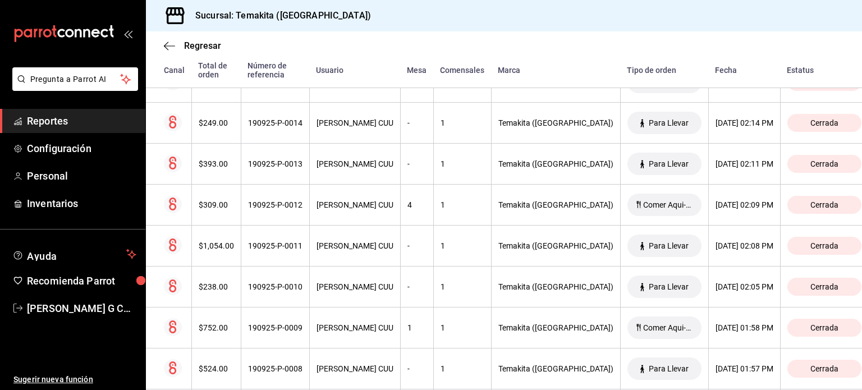
scroll to position [1280, 0]
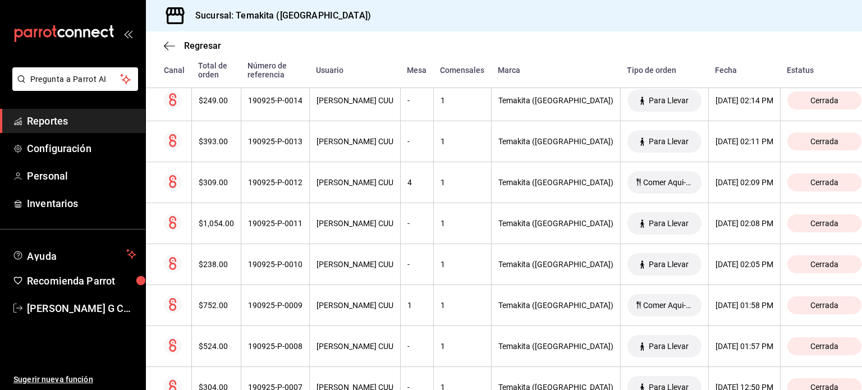
click at [227, 305] on div "$752.00" at bounding box center [216, 305] width 35 height 9
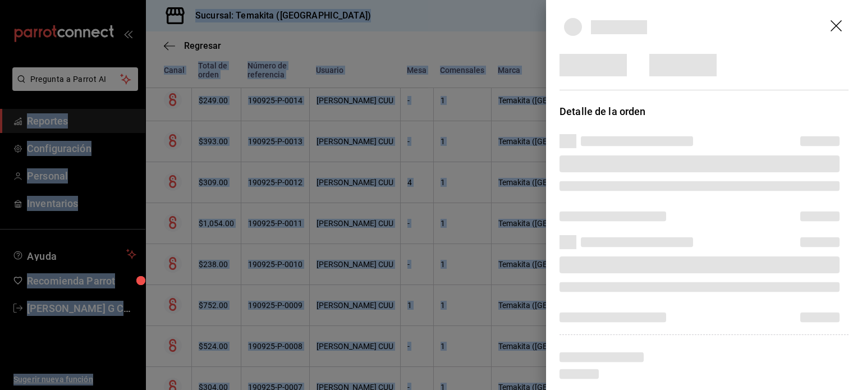
click at [227, 305] on div at bounding box center [431, 195] width 862 height 390
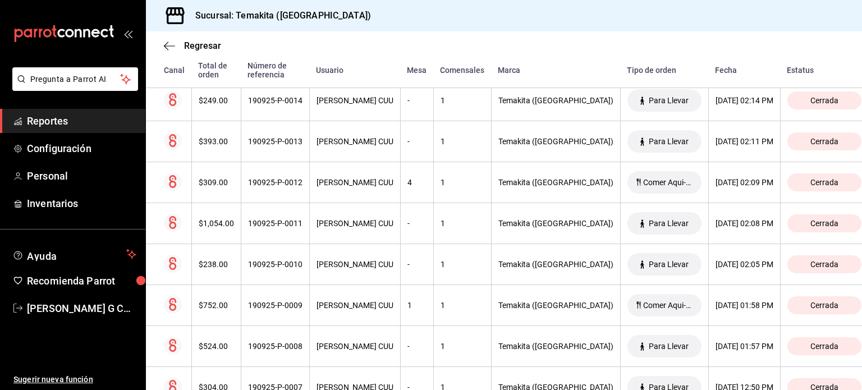
click at [227, 305] on div "$752.00" at bounding box center [216, 305] width 35 height 9
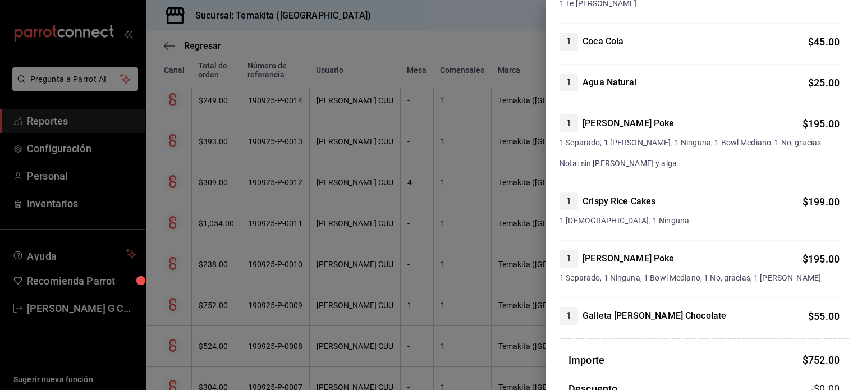
scroll to position [163, 0]
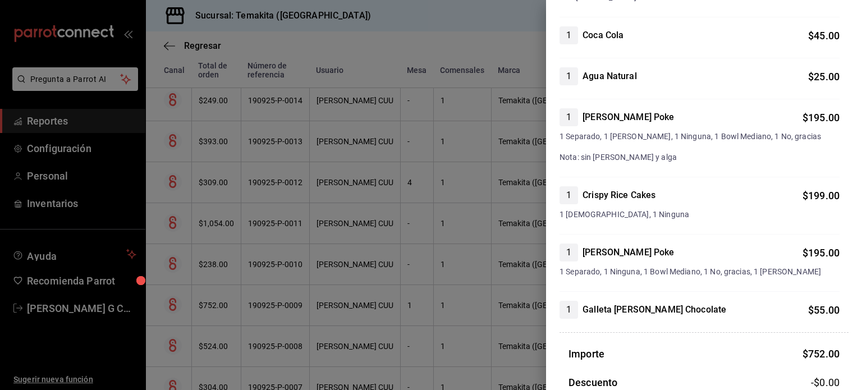
click at [220, 302] on div at bounding box center [431, 195] width 862 height 390
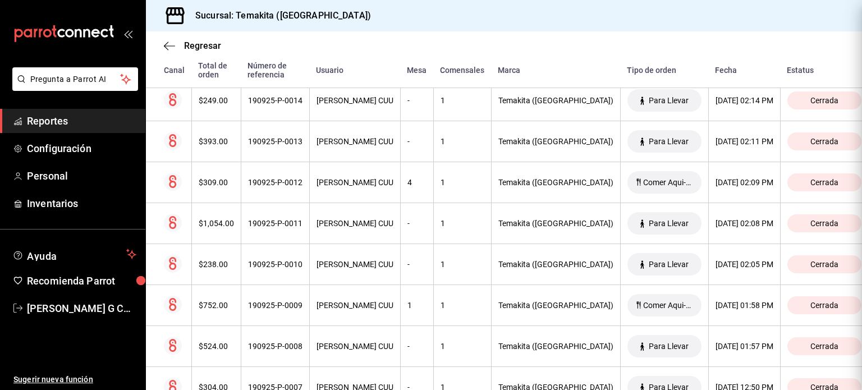
scroll to position [0, 0]
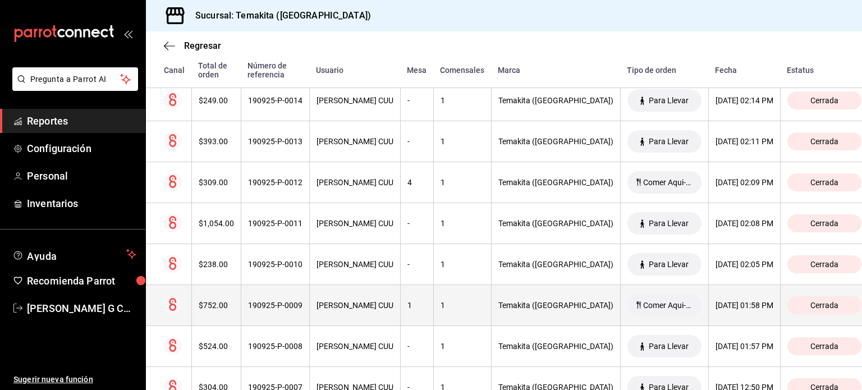
click at [242, 303] on th "190925-P-0009" at bounding box center [275, 305] width 68 height 41
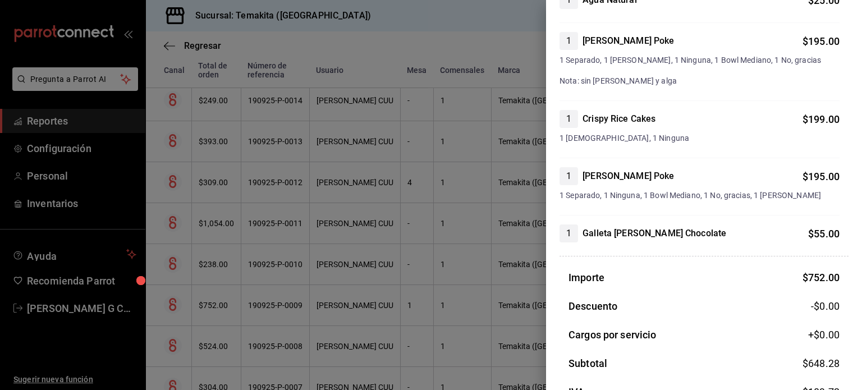
scroll to position [240, 0]
click at [238, 289] on div at bounding box center [431, 195] width 862 height 390
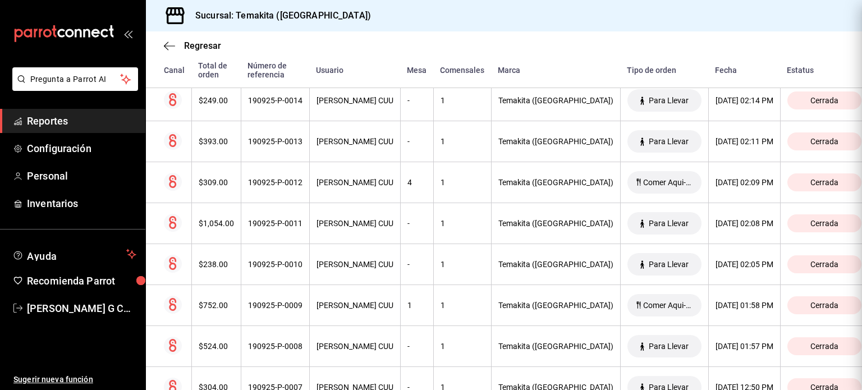
scroll to position [0, 0]
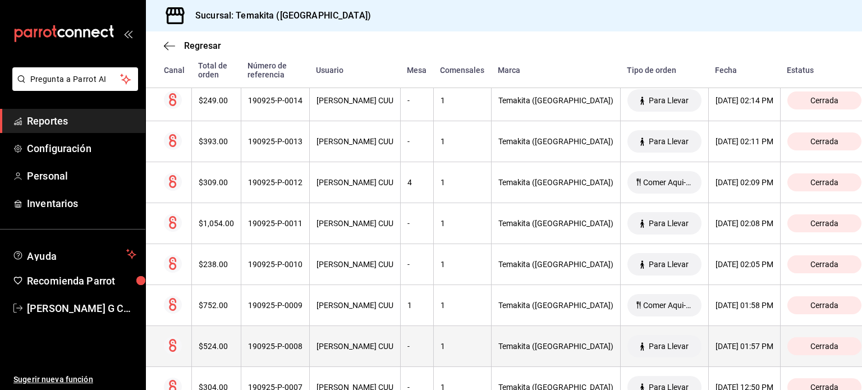
click at [217, 334] on th "$524.00" at bounding box center [215, 346] width 49 height 41
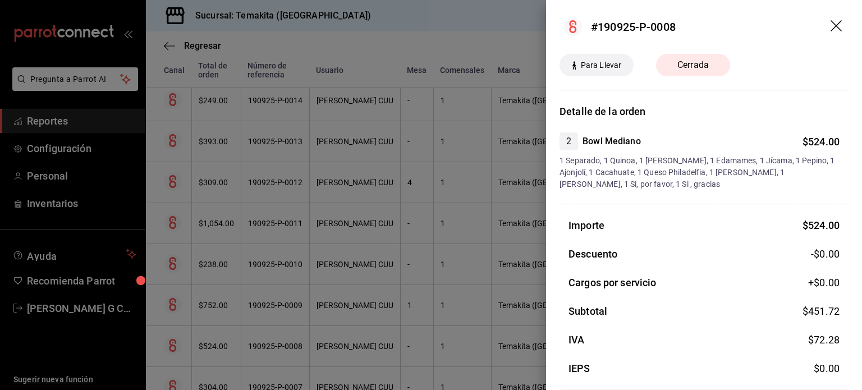
click at [265, 302] on div at bounding box center [431, 195] width 862 height 390
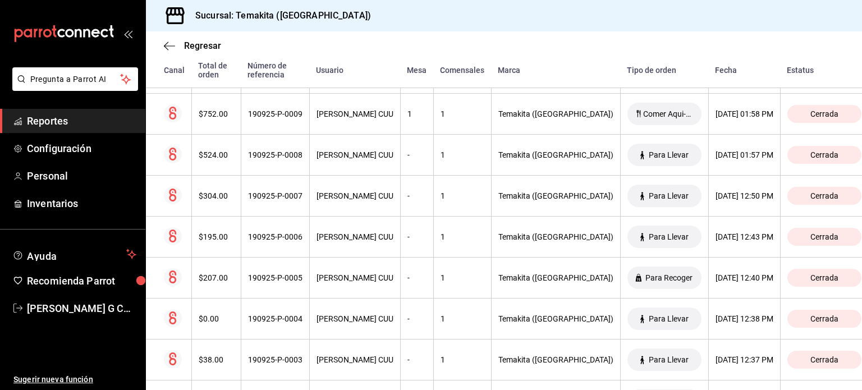
scroll to position [1563, 0]
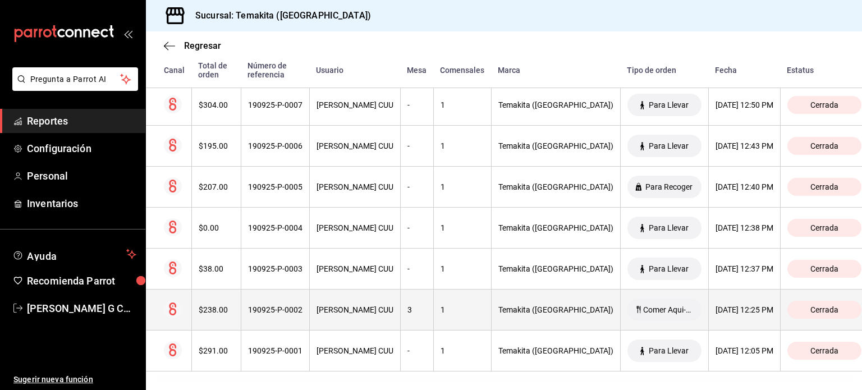
click at [241, 305] on th "190925-P-0002" at bounding box center [275, 309] width 68 height 41
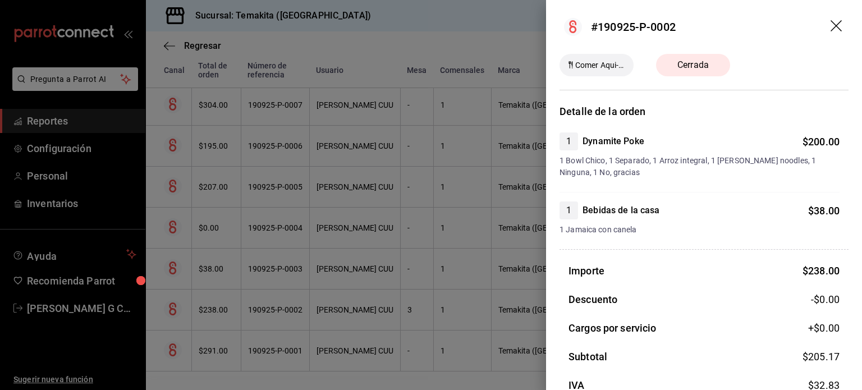
click at [169, 35] on div at bounding box center [431, 195] width 862 height 390
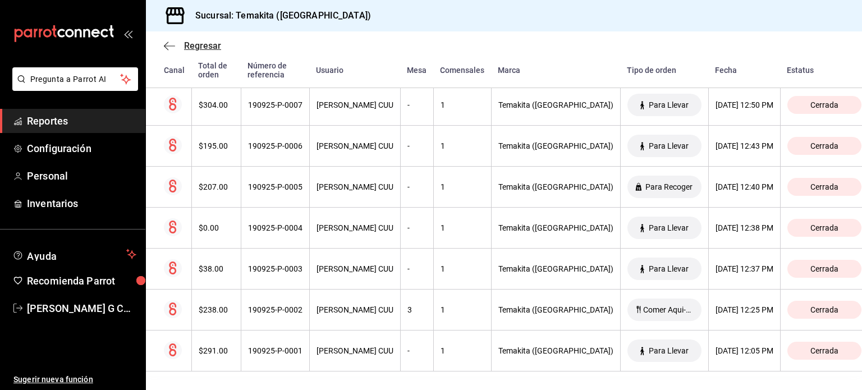
click at [167, 42] on icon "button" at bounding box center [169, 46] width 11 height 10
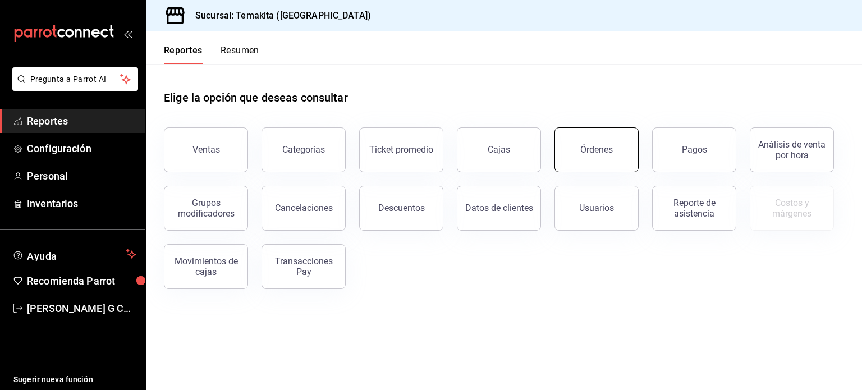
click at [617, 157] on button "Órdenes" at bounding box center [596, 149] width 84 height 45
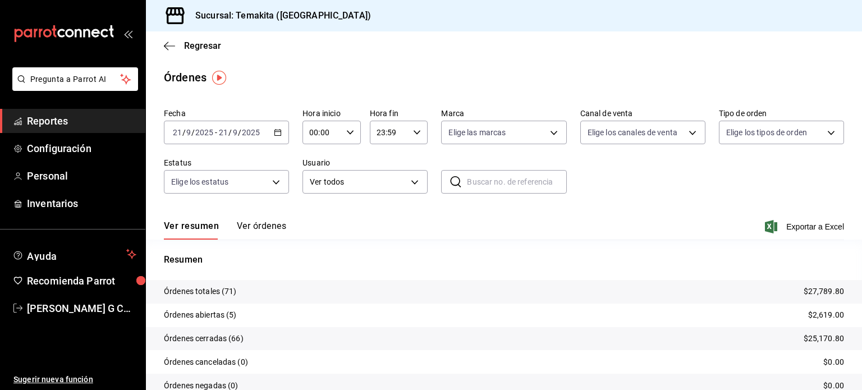
click at [277, 133] on icon "button" at bounding box center [278, 132] width 8 height 8
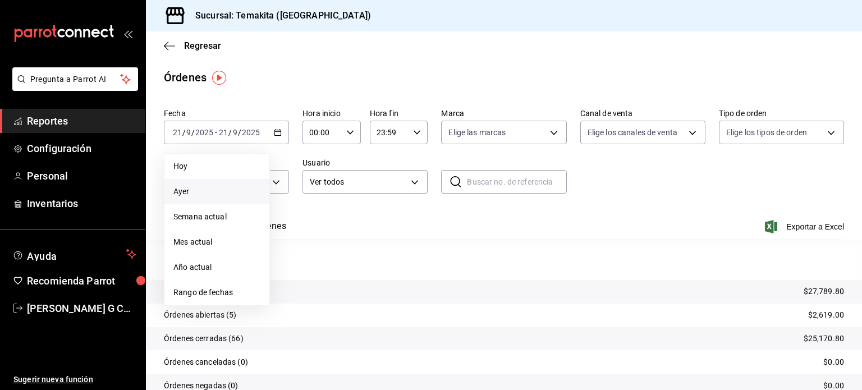
click at [197, 190] on span "Ayer" at bounding box center [216, 192] width 87 height 12
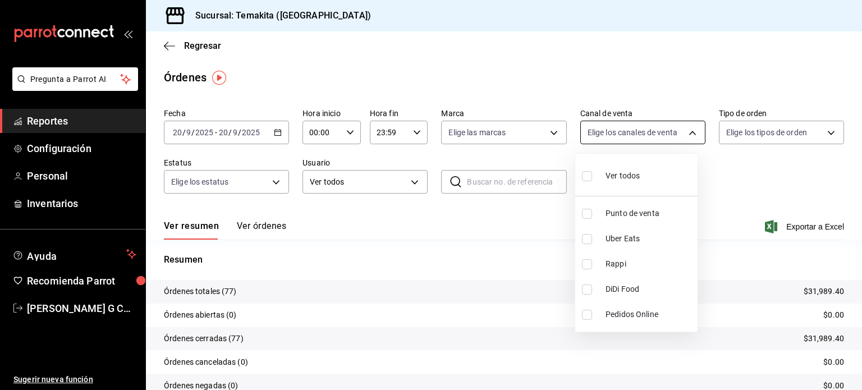
click at [633, 132] on body "Pregunta a Parrot AI Reportes Configuración Personal Inventarios Ayuda Recomien…" at bounding box center [431, 195] width 862 height 390
click at [590, 213] on input "checkbox" at bounding box center [587, 214] width 10 height 10
checkbox input "true"
type input "PARROT"
click at [429, 212] on div at bounding box center [431, 195] width 862 height 390
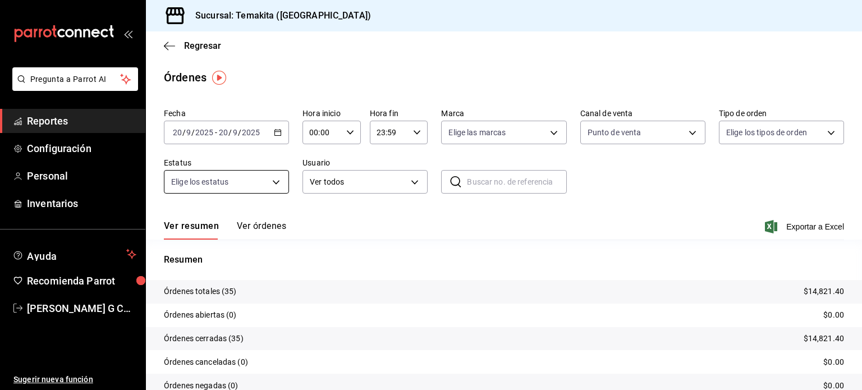
click at [271, 182] on body "Pregunta a Parrot AI Reportes Configuración Personal Inventarios Ayuda Recomien…" at bounding box center [431, 195] width 862 height 390
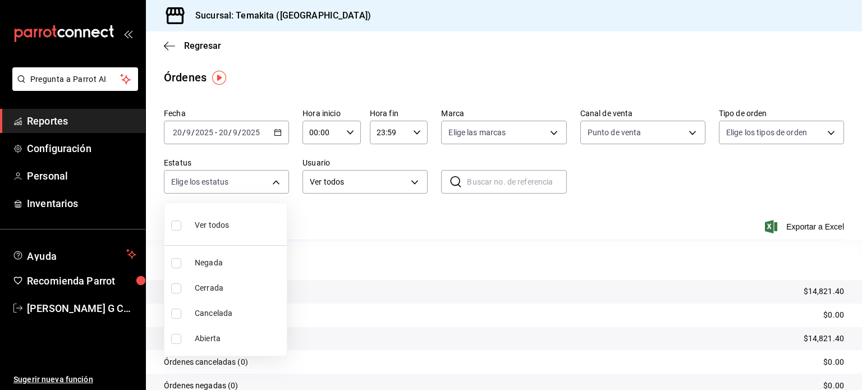
click at [360, 183] on div at bounding box center [431, 195] width 862 height 390
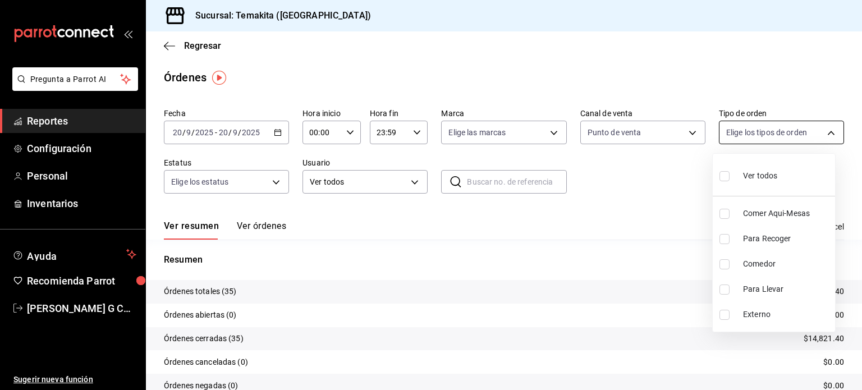
click at [769, 136] on body "Pregunta a Parrot AI Reportes Configuración Personal Inventarios Ayuda Recomien…" at bounding box center [431, 195] width 862 height 390
click at [722, 210] on input "checkbox" at bounding box center [724, 214] width 10 height 10
checkbox input "true"
type input "747c8e00-d96c-4234-98c9-2e2c893cb0b0"
click at [637, 217] on div at bounding box center [431, 195] width 862 height 390
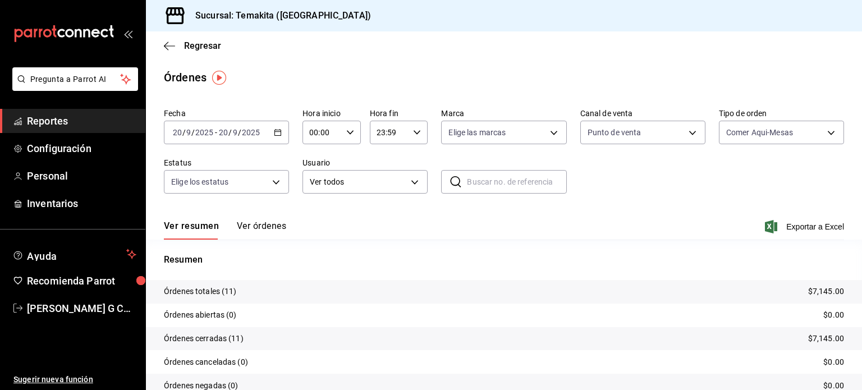
click at [267, 228] on button "Ver órdenes" at bounding box center [261, 229] width 49 height 19
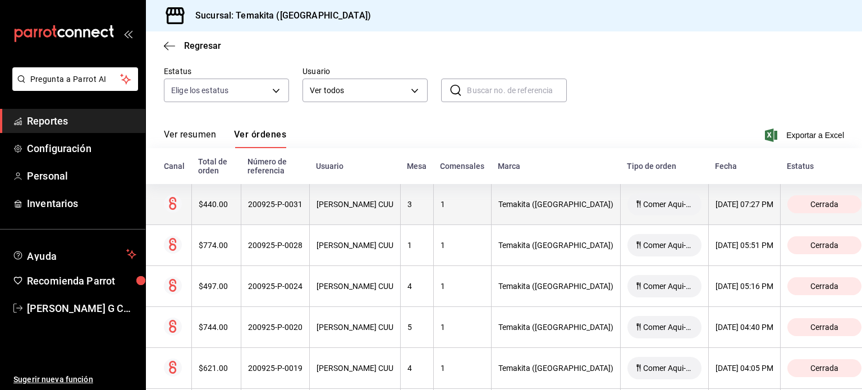
scroll to position [92, 0]
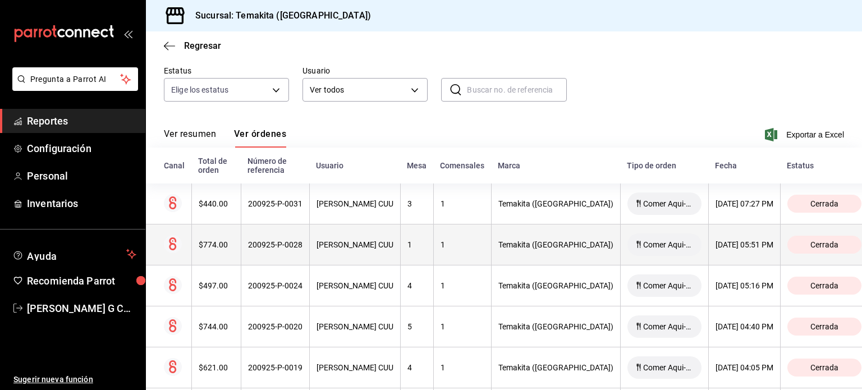
click at [211, 246] on div "$774.00" at bounding box center [216, 244] width 35 height 9
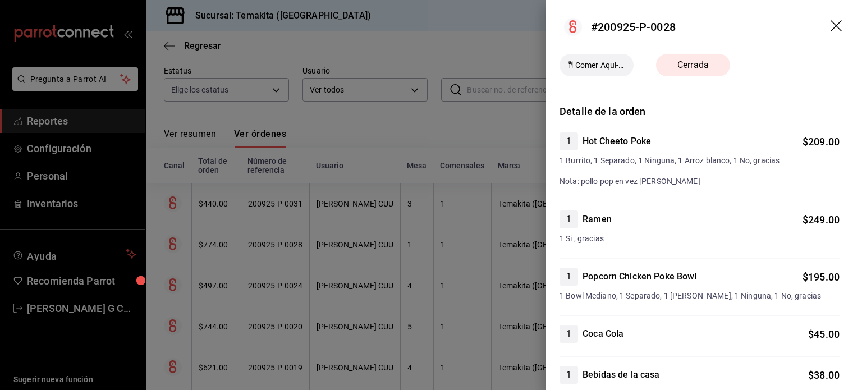
click at [245, 236] on div at bounding box center [431, 195] width 862 height 390
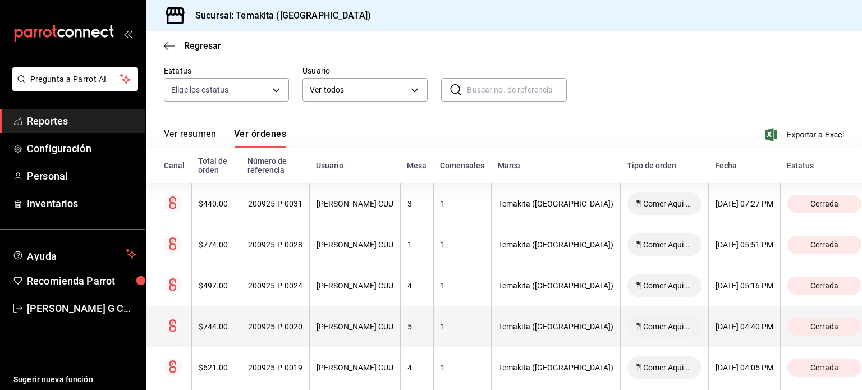
click at [217, 318] on th "$744.00" at bounding box center [215, 326] width 49 height 41
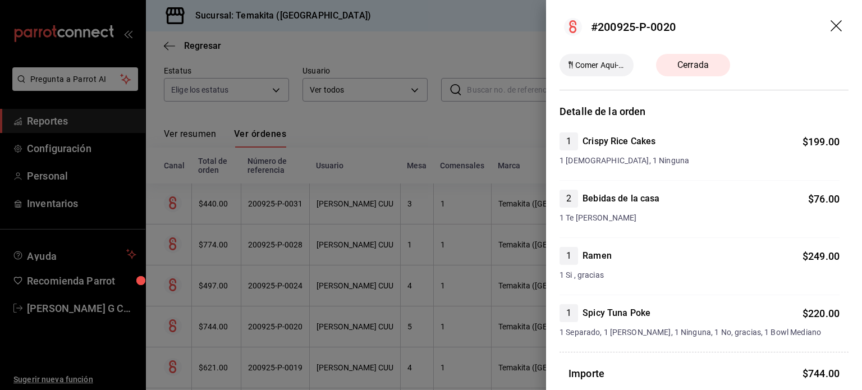
click at [279, 280] on div at bounding box center [431, 195] width 862 height 390
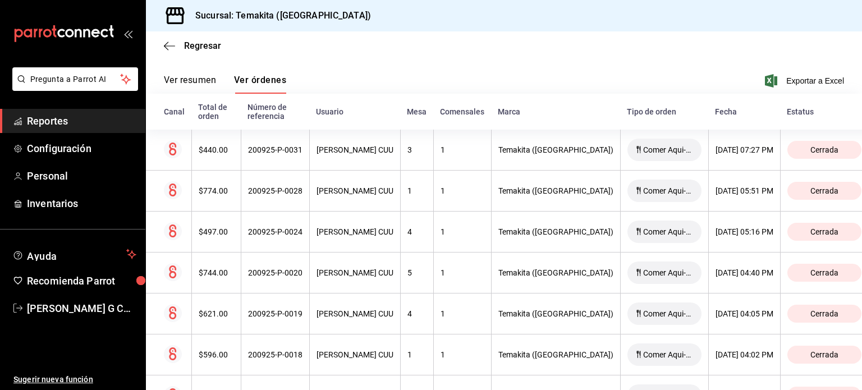
scroll to position [150, 0]
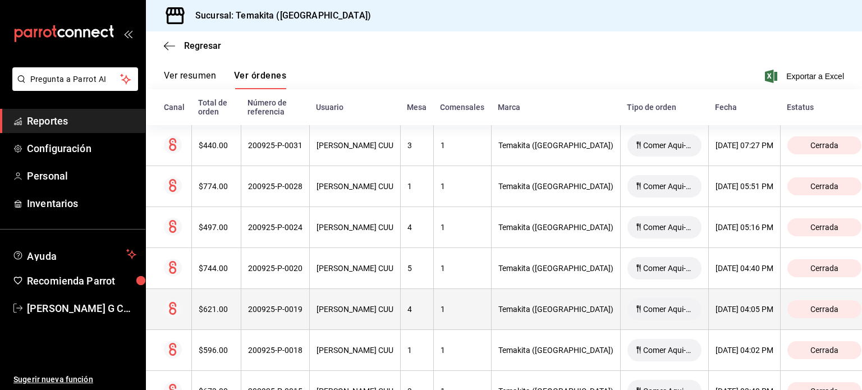
click at [232, 317] on th "$621.00" at bounding box center [215, 309] width 49 height 41
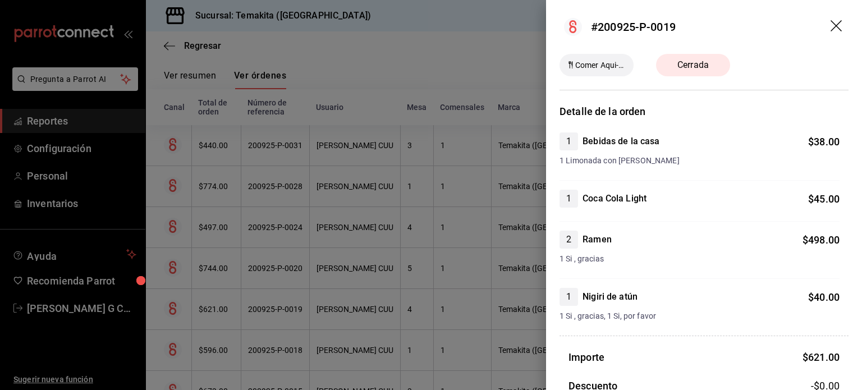
scroll to position [0, 0]
click at [247, 292] on div at bounding box center [431, 195] width 862 height 390
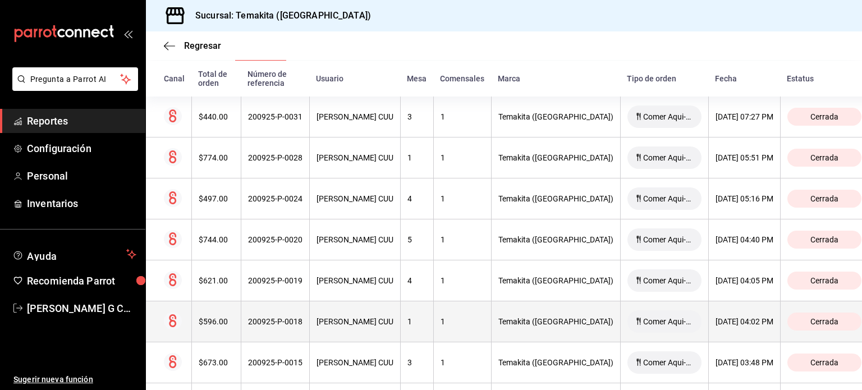
scroll to position [179, 0]
click at [286, 331] on th "200925-P-0018" at bounding box center [275, 321] width 68 height 41
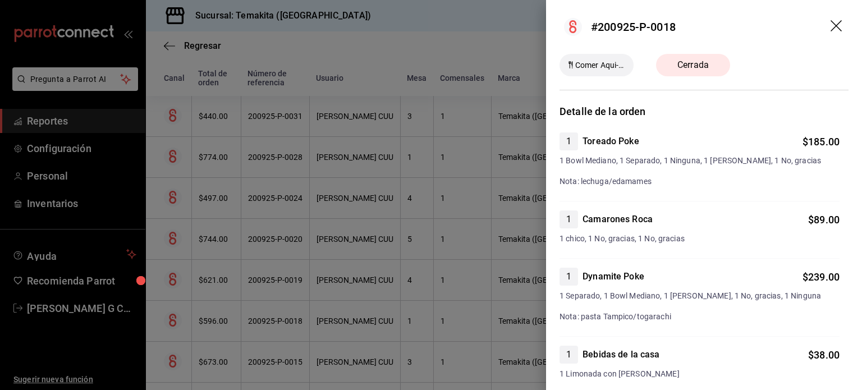
click at [293, 311] on div at bounding box center [431, 195] width 862 height 390
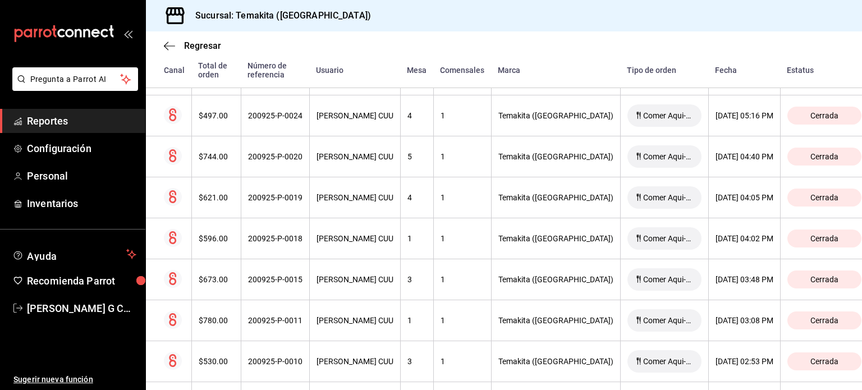
scroll to position [283, 0]
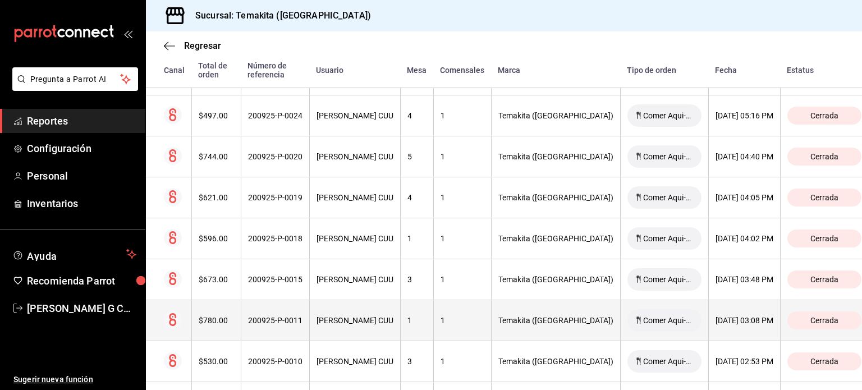
click at [273, 325] on th "200925-P-0011" at bounding box center [275, 320] width 68 height 41
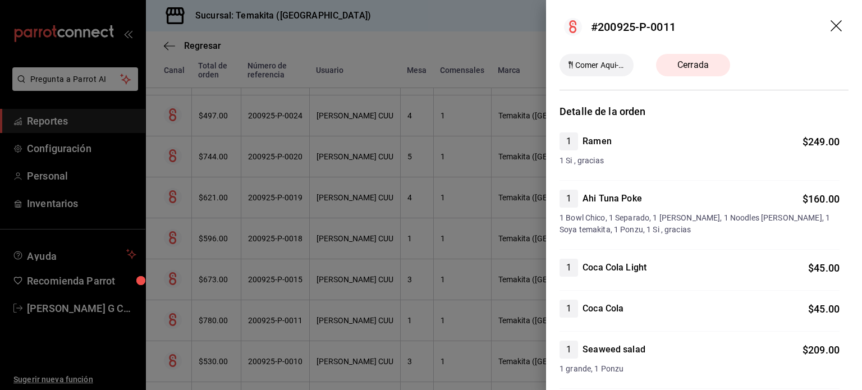
click at [282, 285] on div at bounding box center [431, 195] width 862 height 390
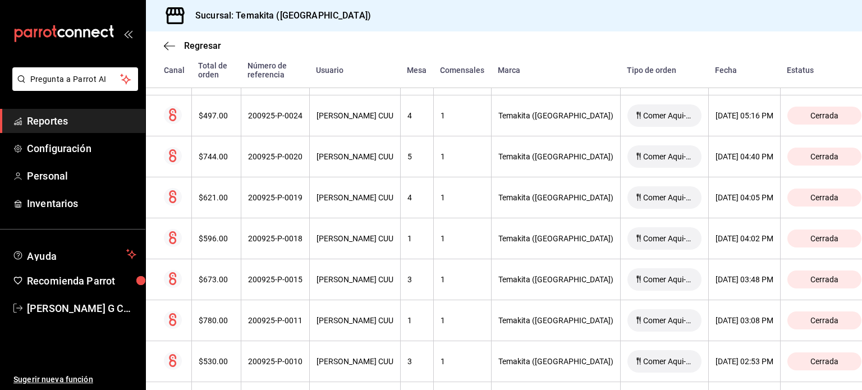
click at [282, 285] on th "200925-P-0015" at bounding box center [275, 279] width 68 height 41
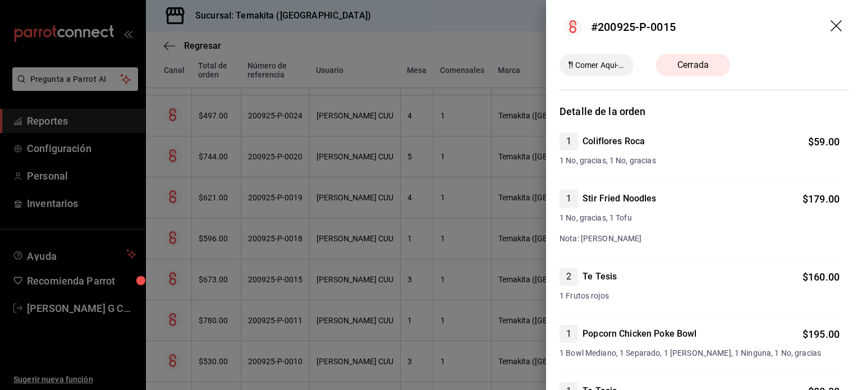
click at [300, 279] on div at bounding box center [431, 195] width 862 height 390
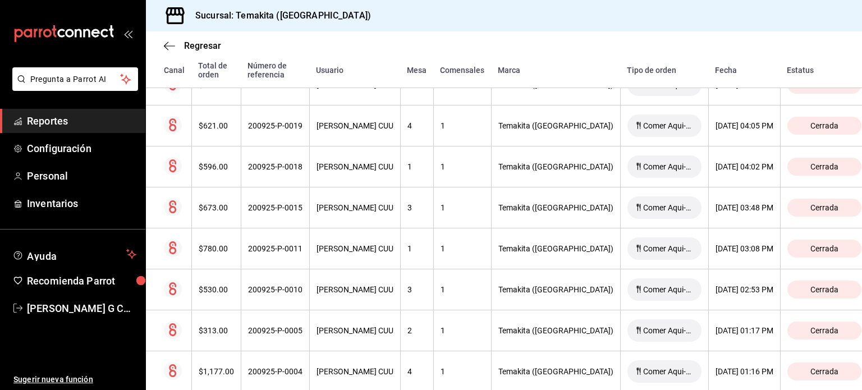
scroll to position [379, 0]
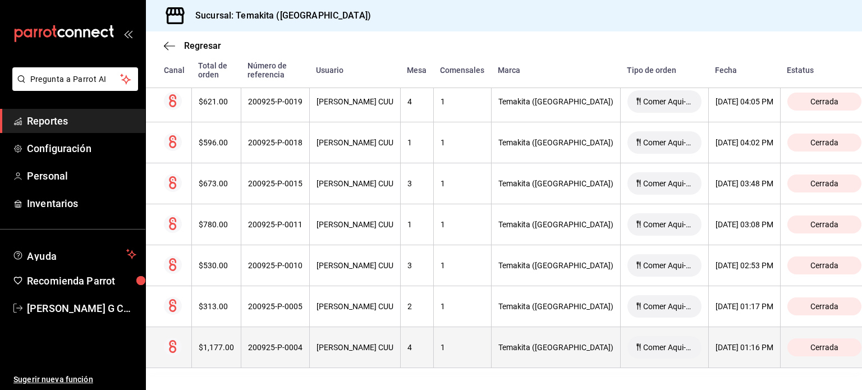
click at [278, 349] on div "200925-P-0004" at bounding box center [275, 347] width 54 height 9
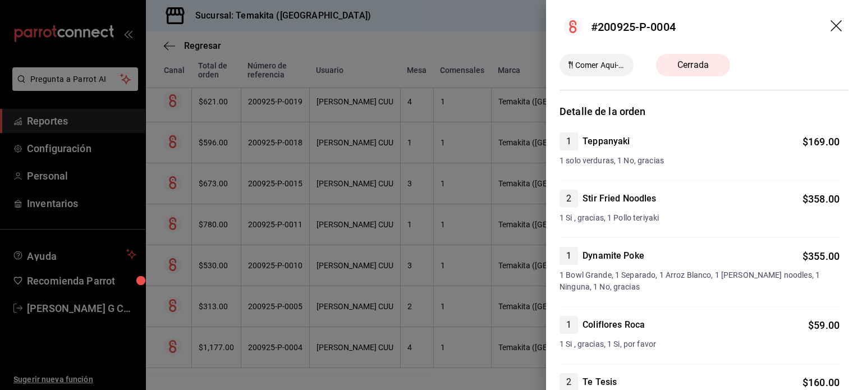
click at [285, 323] on div at bounding box center [431, 195] width 862 height 390
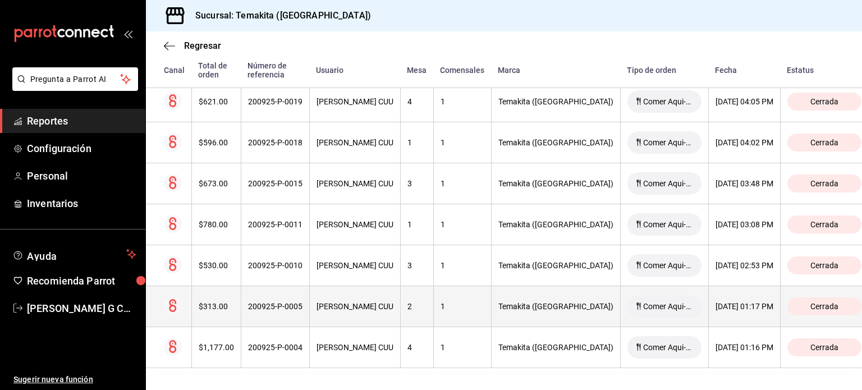
click at [291, 311] on th "200925-P-0005" at bounding box center [275, 306] width 68 height 41
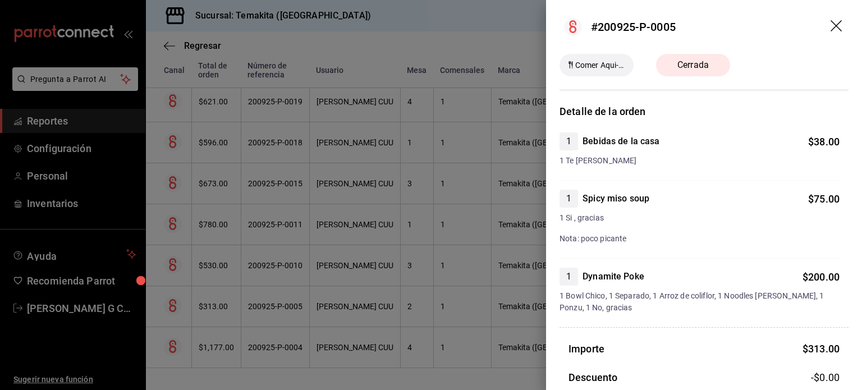
click at [296, 284] on div at bounding box center [431, 195] width 862 height 390
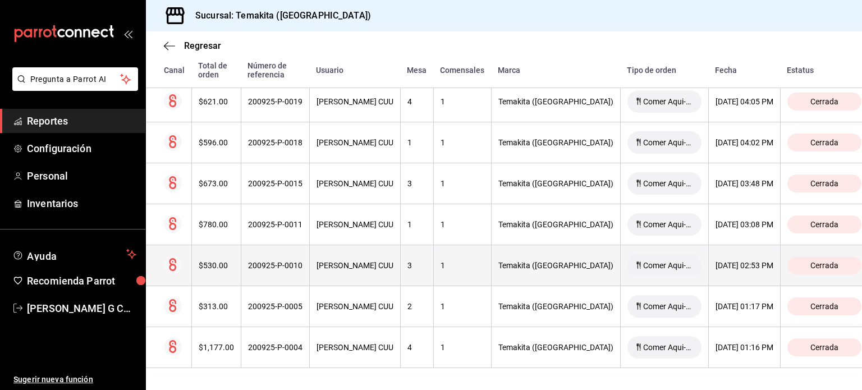
click at [300, 272] on th "200925-P-0010" at bounding box center [275, 265] width 68 height 41
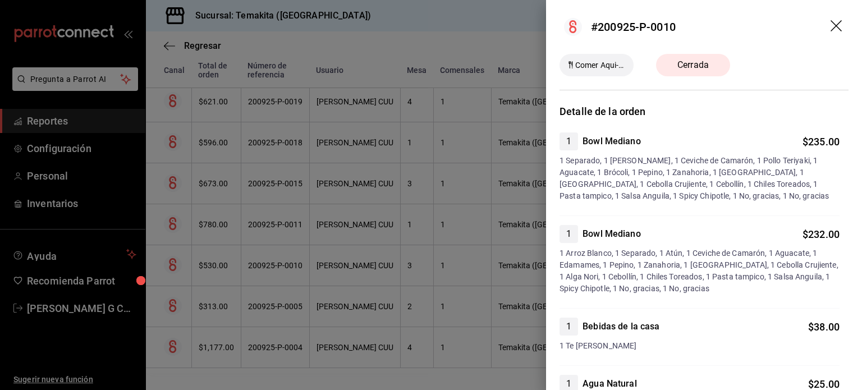
click at [303, 261] on div at bounding box center [431, 195] width 862 height 390
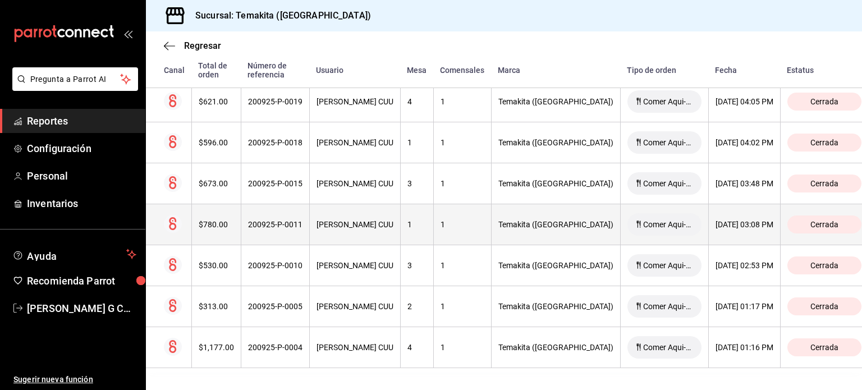
click at [303, 224] on th "200925-P-0011" at bounding box center [275, 224] width 68 height 41
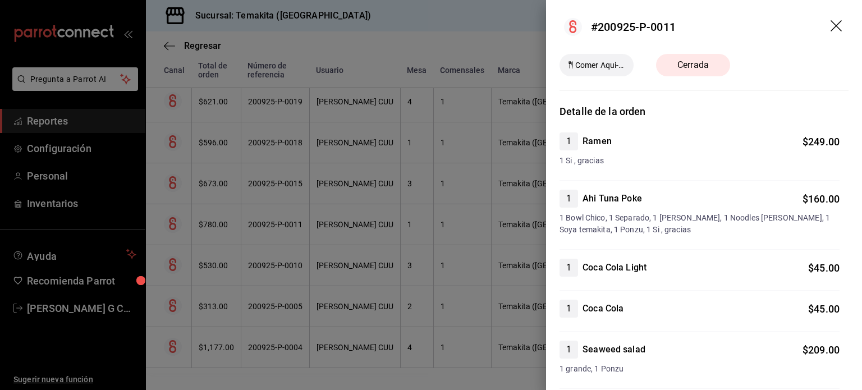
click at [303, 224] on div at bounding box center [431, 195] width 862 height 390
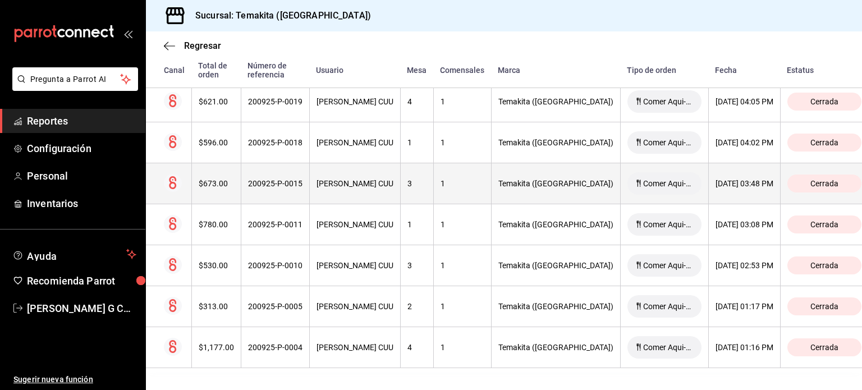
click at [287, 189] on th "200925-P-0015" at bounding box center [275, 183] width 68 height 41
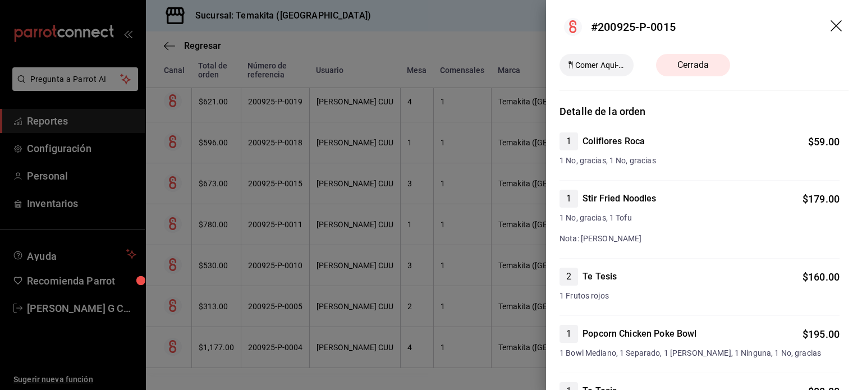
click at [287, 189] on div at bounding box center [431, 195] width 862 height 390
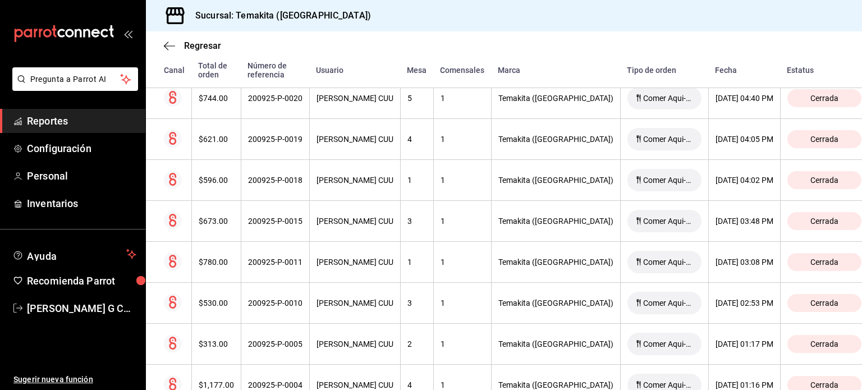
scroll to position [340, 0]
click at [287, 189] on th "200925-P-0018" at bounding box center [275, 180] width 68 height 41
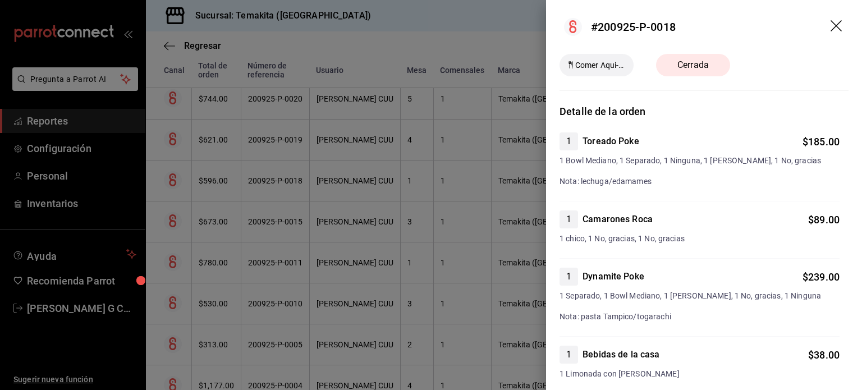
click at [287, 189] on div at bounding box center [431, 195] width 862 height 390
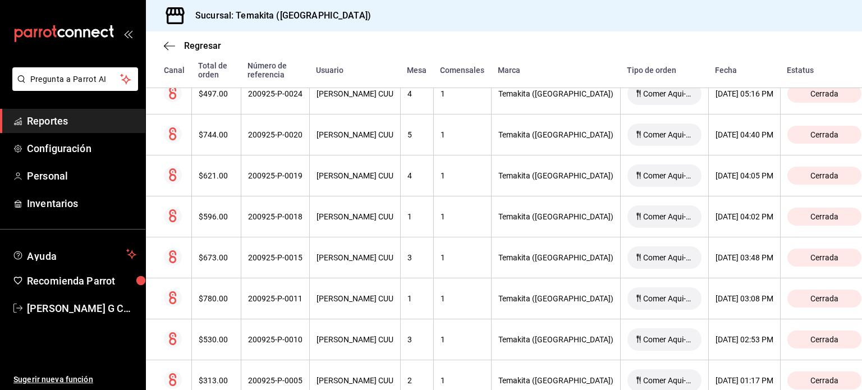
scroll to position [297, 0]
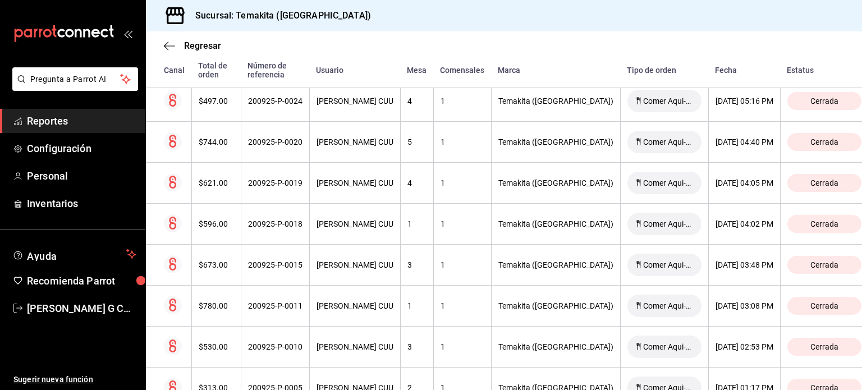
click at [287, 189] on th "200925-P-0019" at bounding box center [275, 183] width 68 height 41
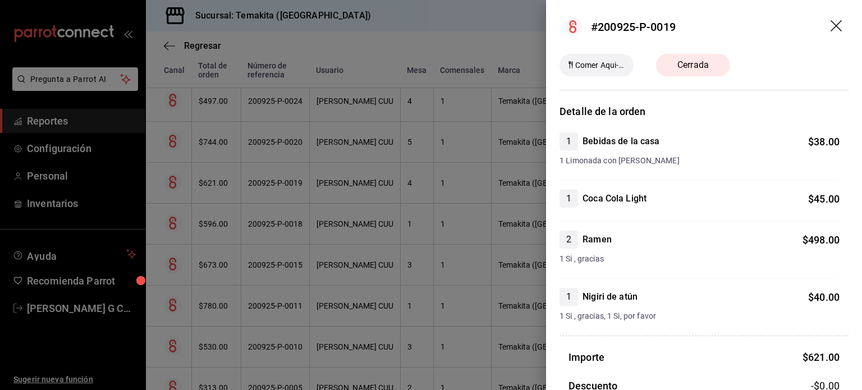
click at [287, 189] on div at bounding box center [431, 195] width 862 height 390
